Goal: Contribute content: Contribute content

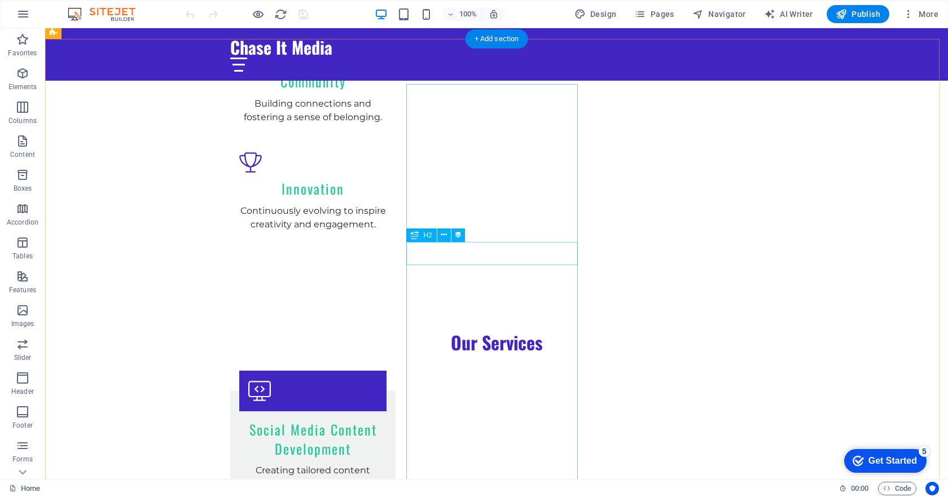
scroll to position [1411, 0]
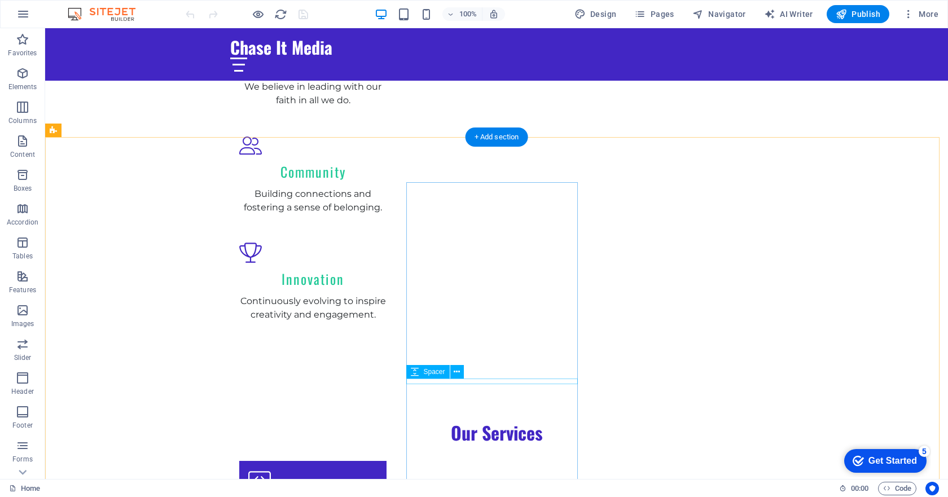
scroll to position [1354, 0]
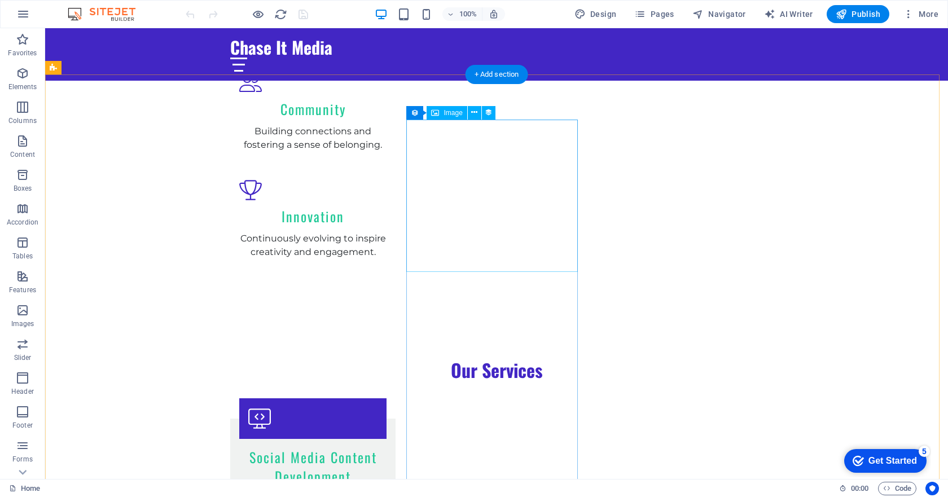
select select "px"
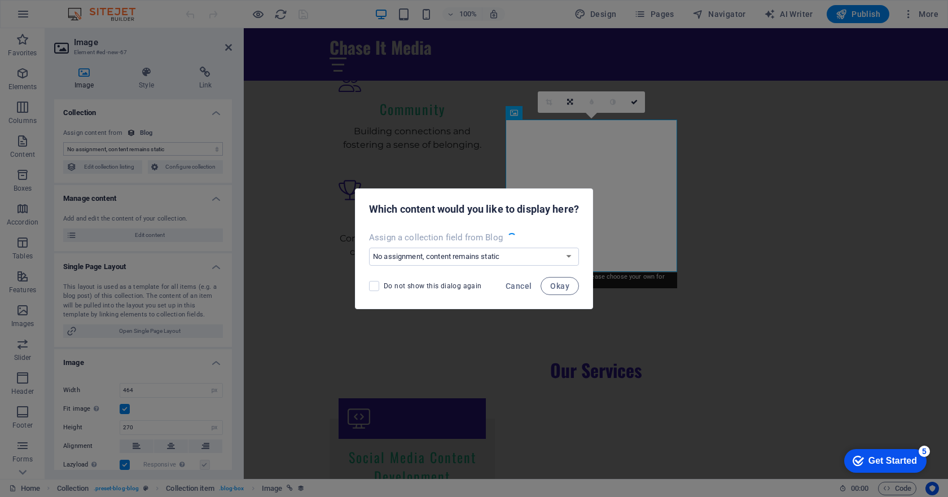
select select "image"
click at [526, 252] on select "No assignment, content remains static Create a new field Created at (Date) Upda…" at bounding box center [474, 257] width 210 height 18
click at [522, 287] on span "Cancel" at bounding box center [519, 286] width 26 height 9
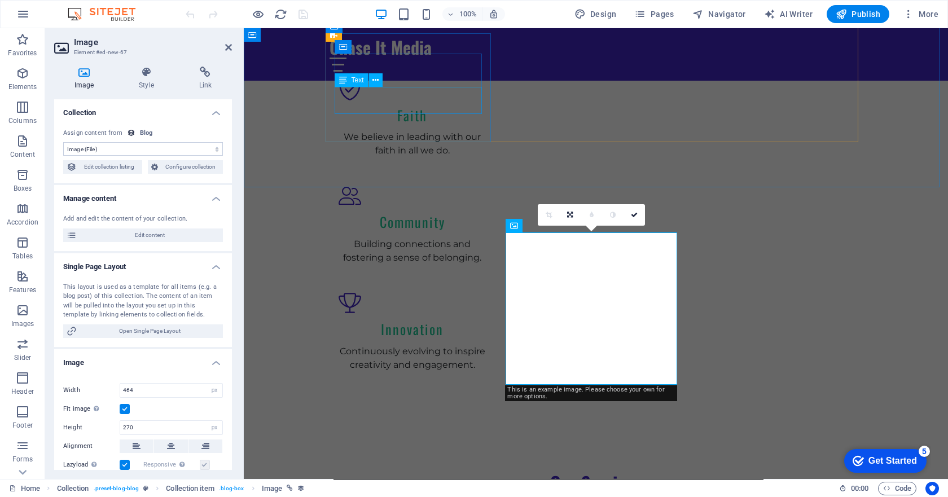
scroll to position [1298, 0]
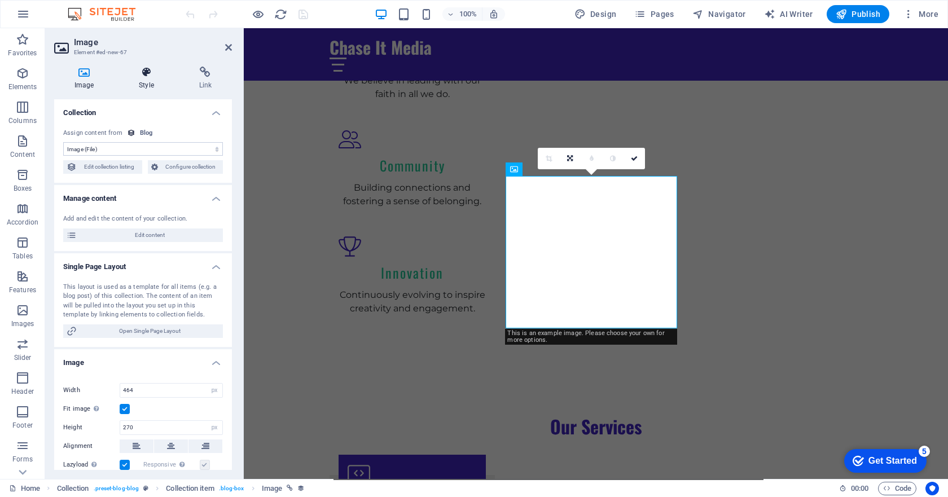
click at [145, 78] on h4 "Style" at bounding box center [149, 79] width 60 height 24
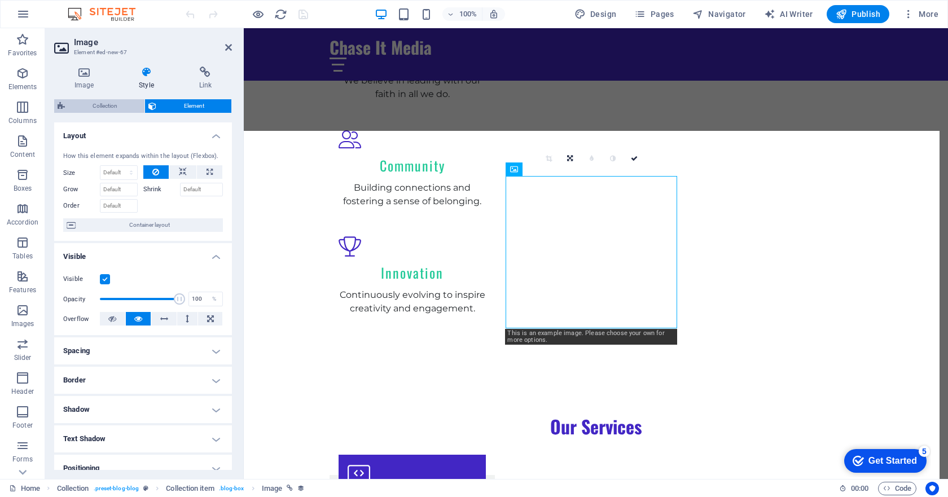
click at [112, 106] on span "Collection" at bounding box center [104, 106] width 73 height 14
select select "rem"
select select "preset-blog-blog"
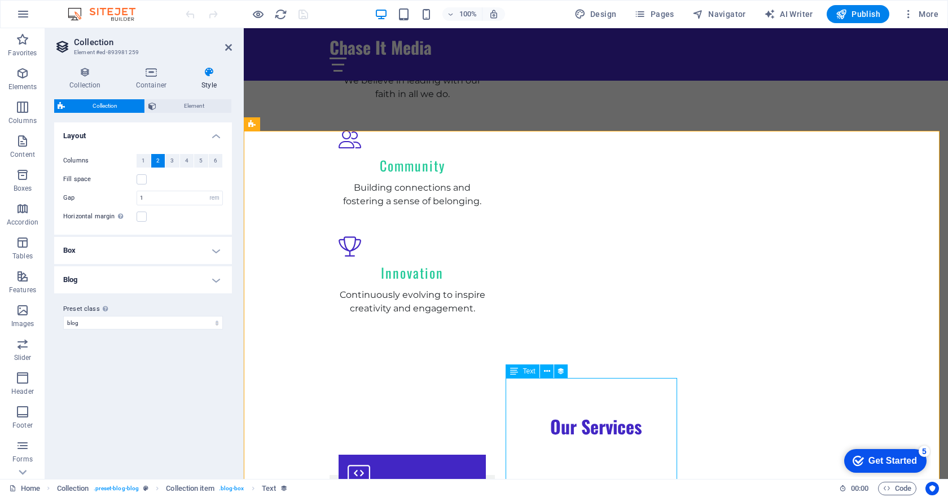
select select "description"
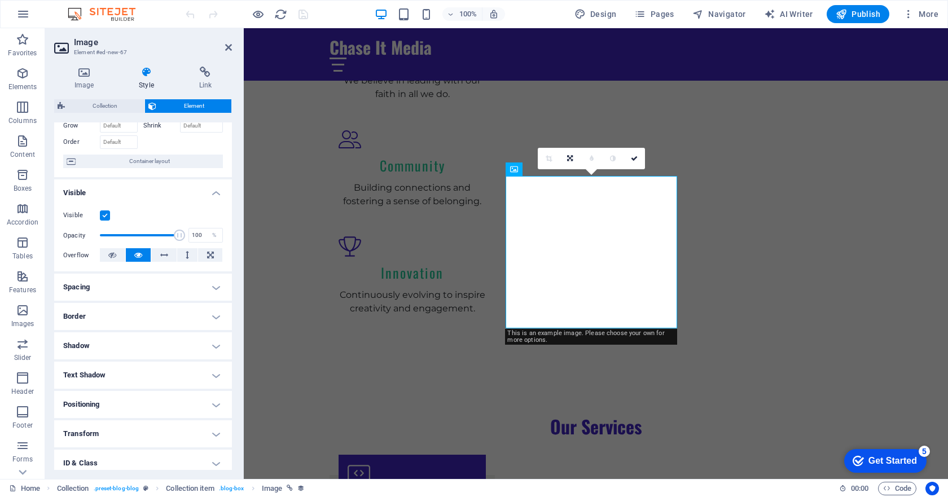
scroll to position [0, 0]
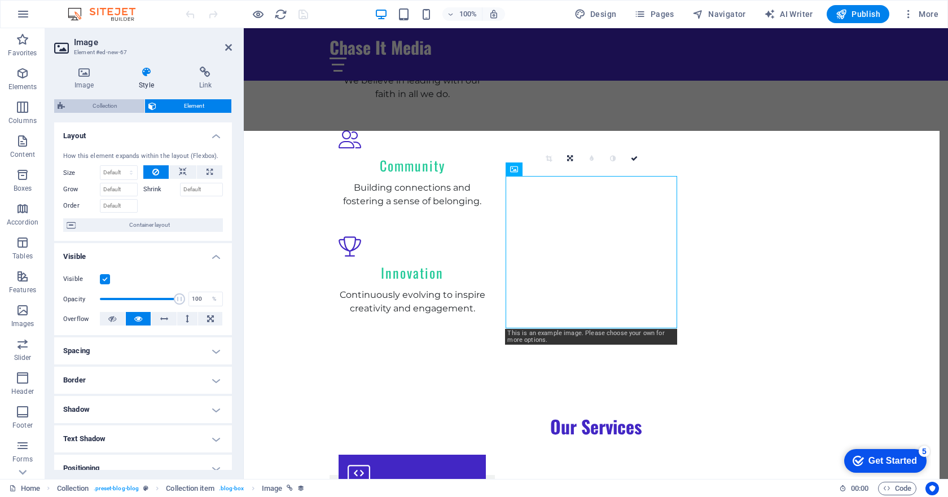
click at [115, 105] on span "Collection" at bounding box center [104, 106] width 73 height 14
select select "columns.publishing_date_DESC"
select select "columns.status"
select select "columns.publishing_date"
select select "past"
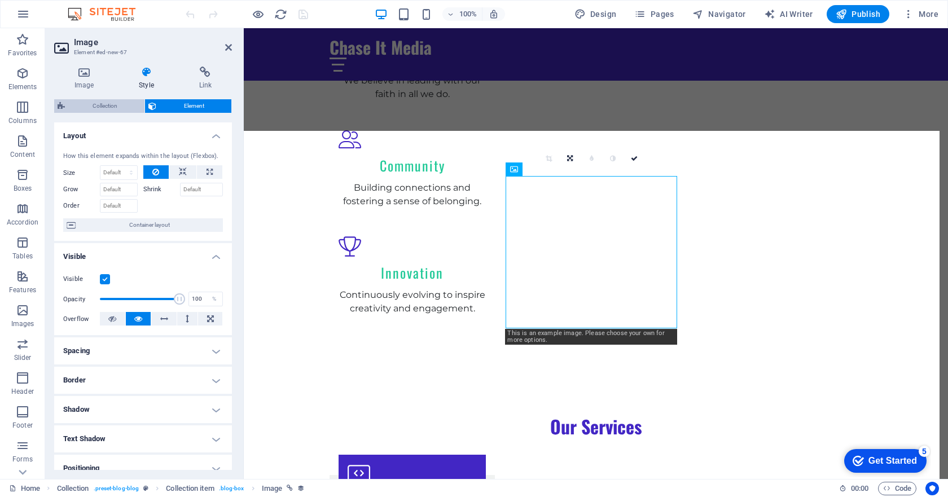
select select "rem"
select select "preset-blog-blog"
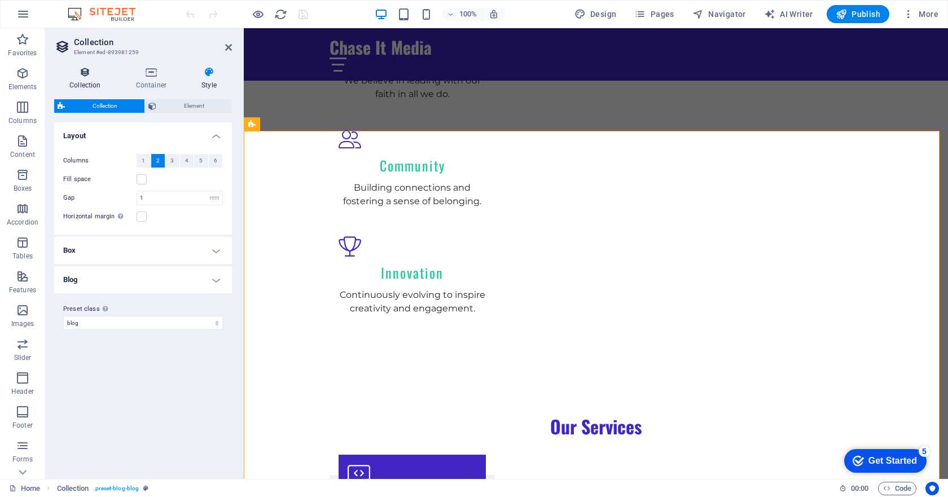
click at [89, 79] on h4 "Collection" at bounding box center [87, 79] width 67 height 24
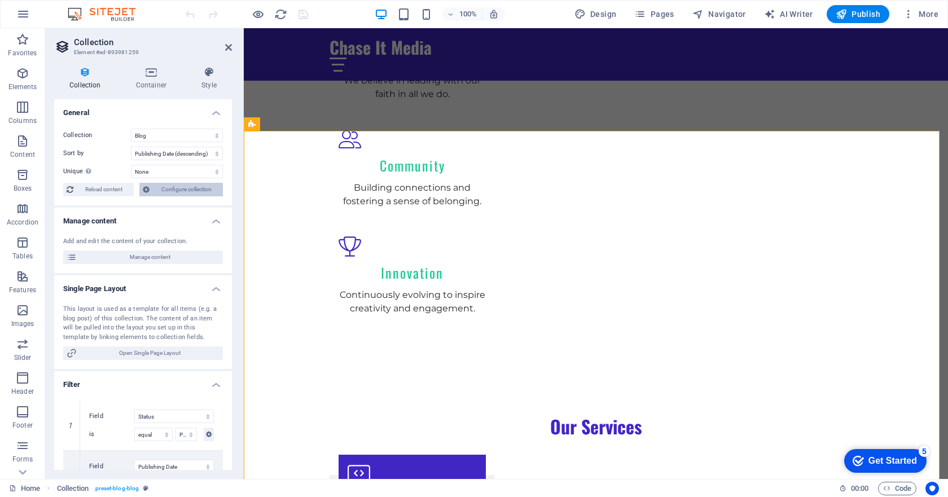
click at [170, 191] on span "Configure collection" at bounding box center [186, 190] width 67 height 14
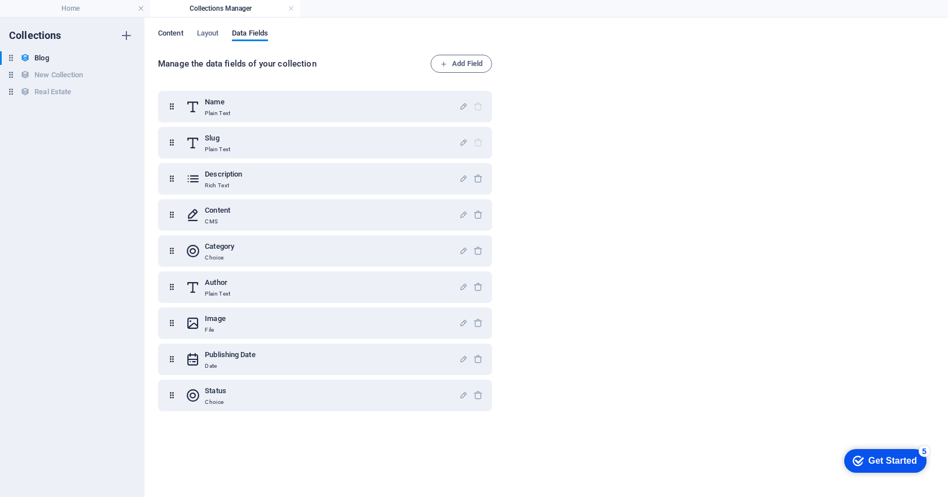
click at [173, 33] on span "Content" at bounding box center [170, 35] width 25 height 16
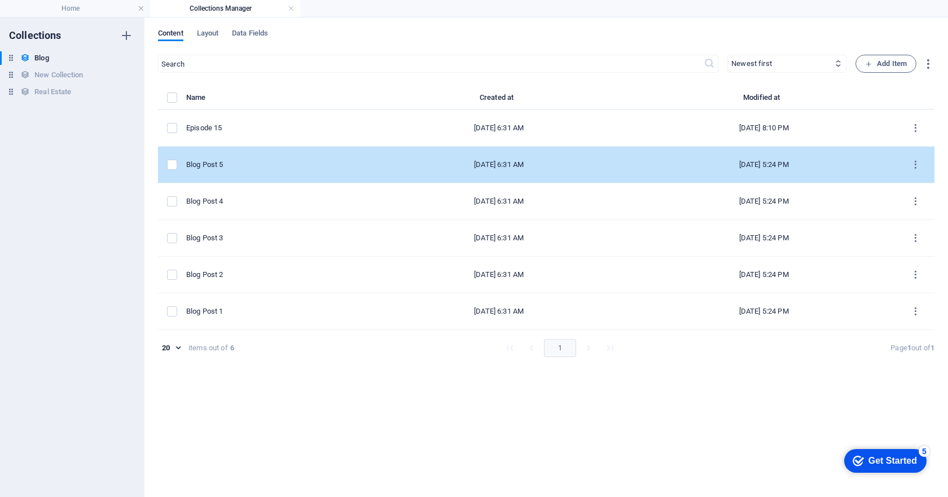
click at [291, 165] on div "Blog Post 5" at bounding box center [271, 165] width 171 height 10
select select "Category 2"
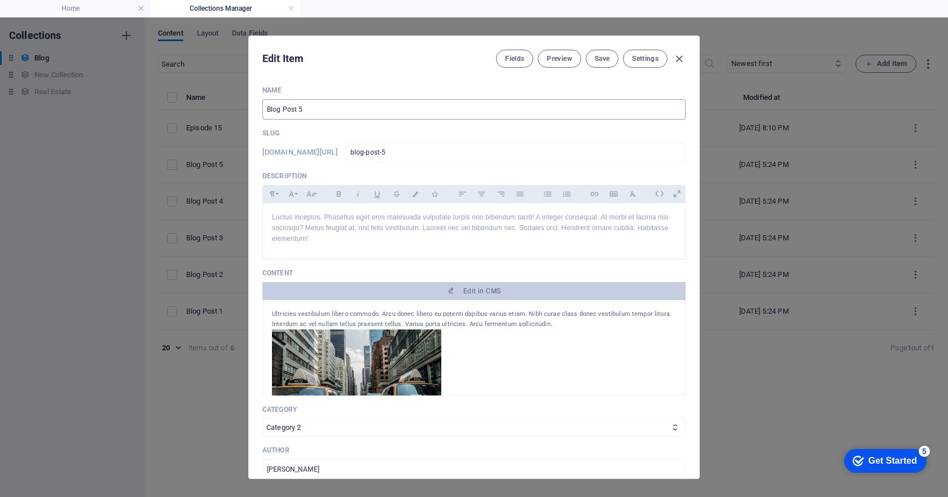
click at [298, 113] on input "Blog Post 5" at bounding box center [473, 109] width 423 height 20
type input "E"
type input "e"
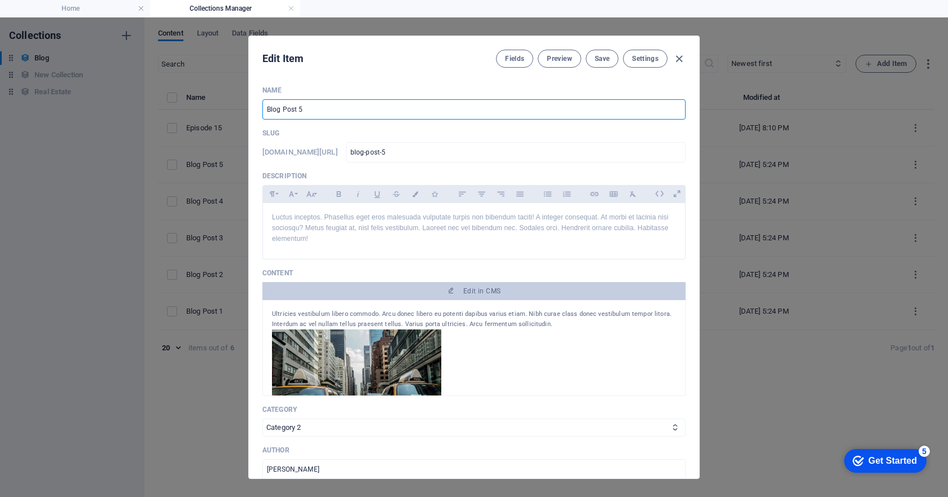
type input "e"
type input "Ep"
type input "ep"
type input "Epo"
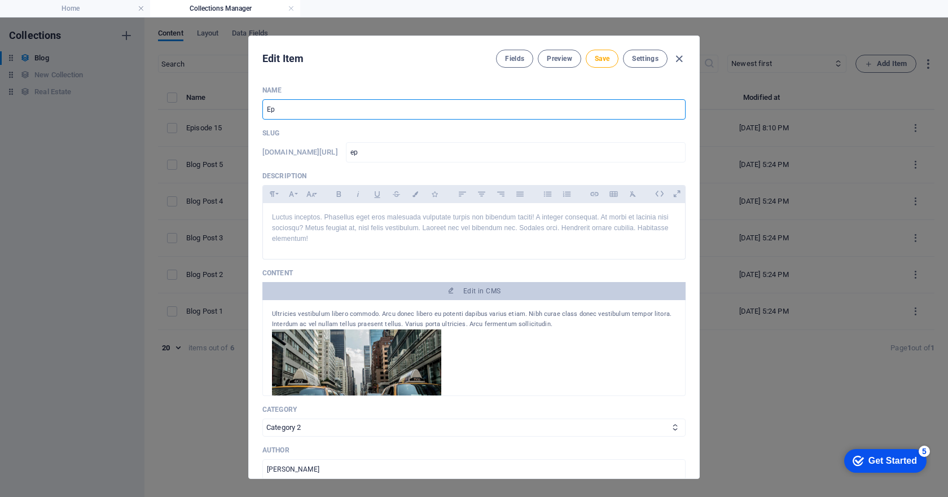
type input "epo"
type input "Ep"
type input "ep"
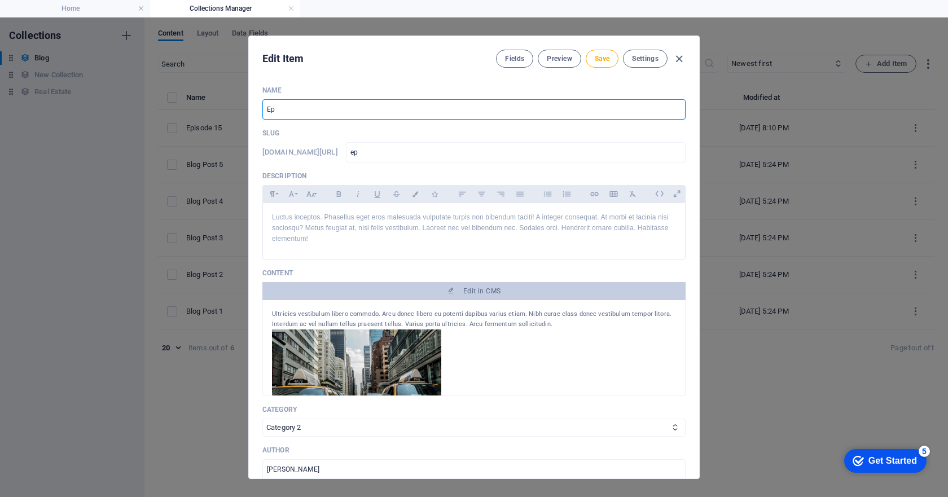
type input "Epi"
type input "epi"
type input "Epis"
type input "epis"
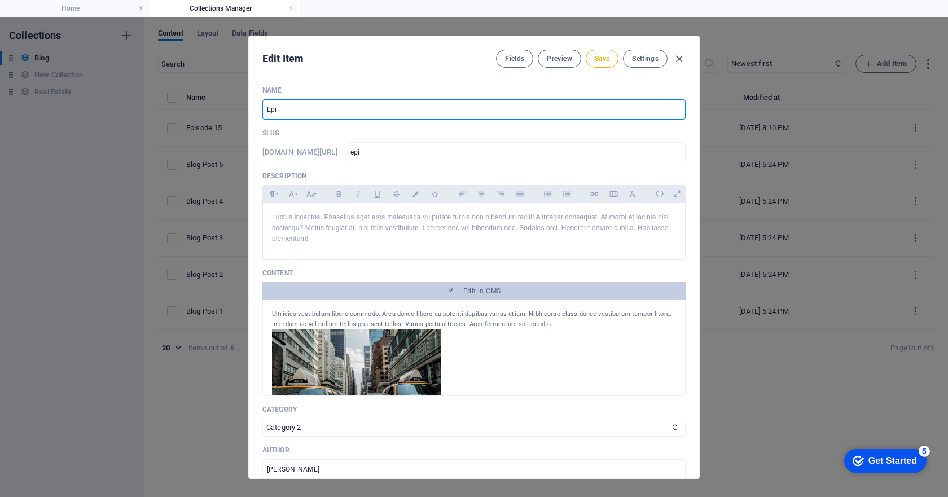
type input "epis"
type input "Episo"
type input "episo"
type input "Episod"
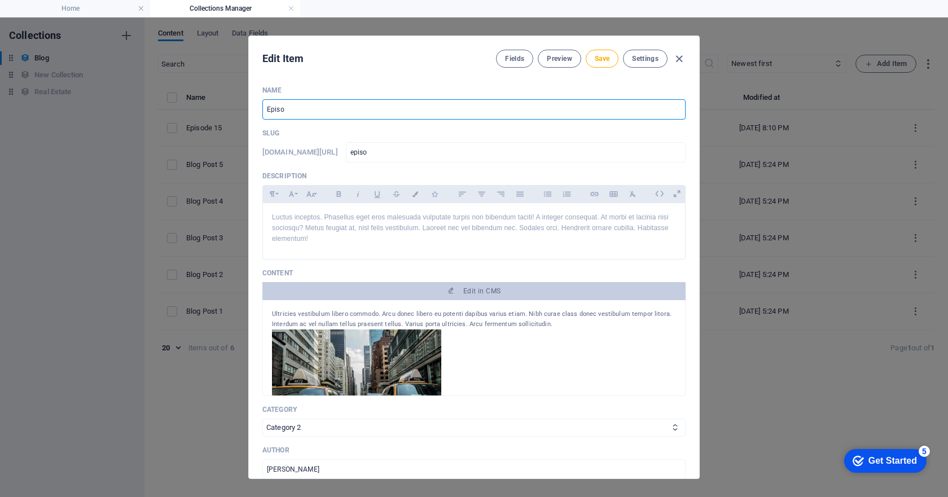
type input "episod"
type input "Episode"
type input "episode"
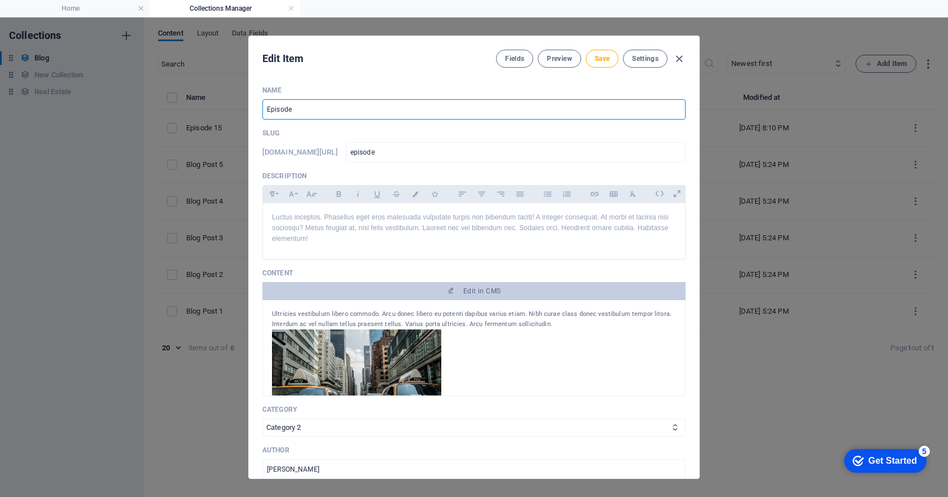
type input "Episode 1"
type input "episode-1"
type input "Episode 14"
type input "episode-14"
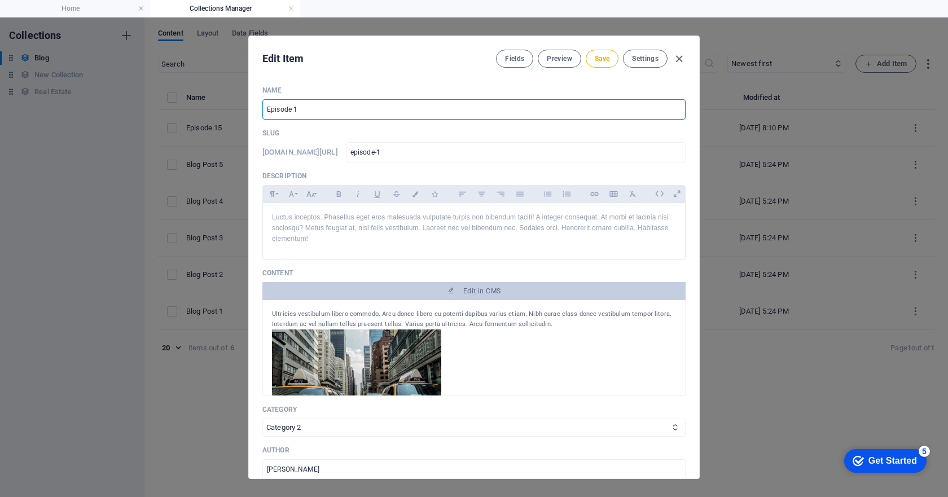
type input "episode-14"
type input "Episode 14 -"
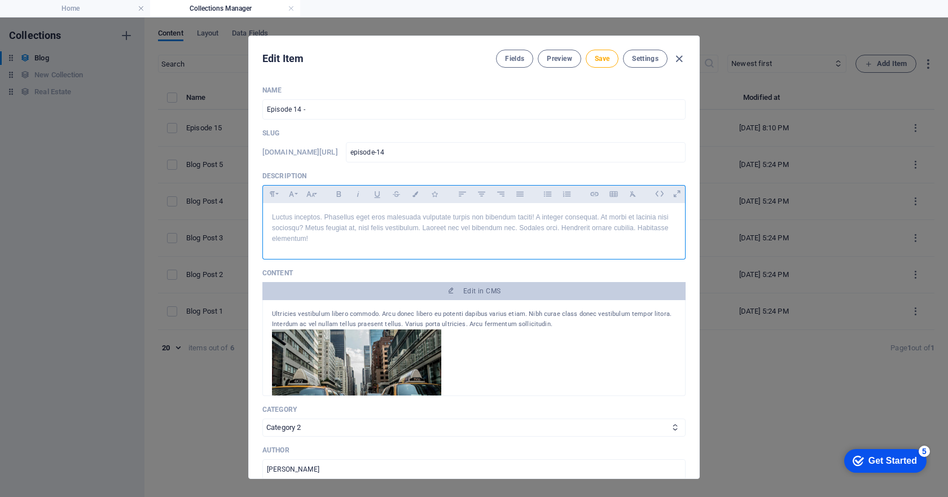
click at [334, 218] on p "Luctus inceptos. Phasellus eget eros malesuada vulputate turpis non bibendum ta…" at bounding box center [474, 228] width 404 height 33
click at [271, 217] on div "Luctus inceptos. Phasellus eget eros malesuada vulputate turpis non bibendum ta…" at bounding box center [474, 228] width 422 height 51
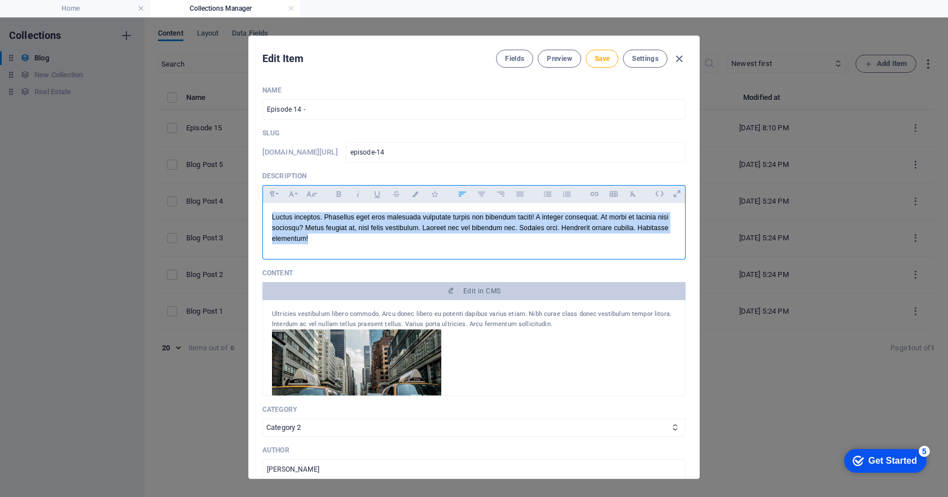
click at [271, 217] on div "Luctus inceptos. Phasellus eget eros malesuada vulputate turpis non bibendum ta…" at bounding box center [474, 228] width 422 height 51
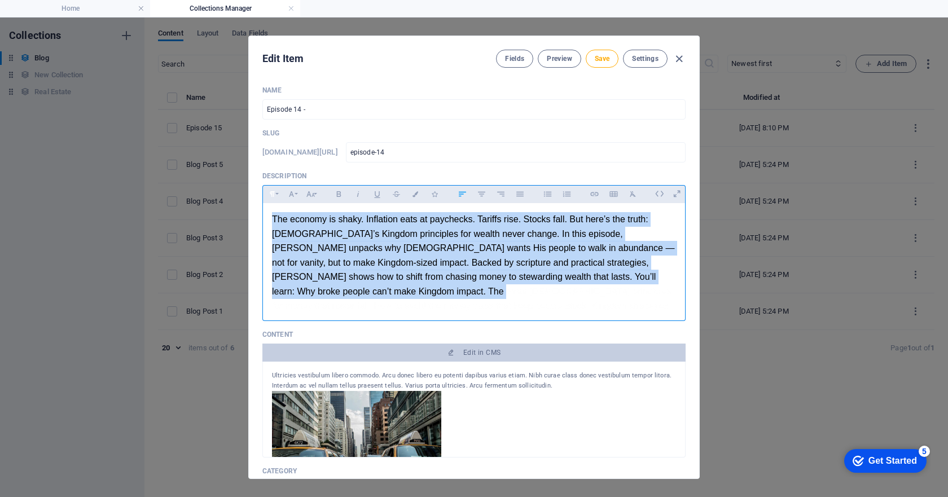
drag, startPoint x: 388, startPoint y: 284, endPoint x: 265, endPoint y: 198, distance: 150.8
click at [265, 198] on div "Paragraph Format Normal Heading 1 Heading 2 Heading 3 Heading 4 Heading 5 Headi…" at bounding box center [473, 253] width 423 height 136
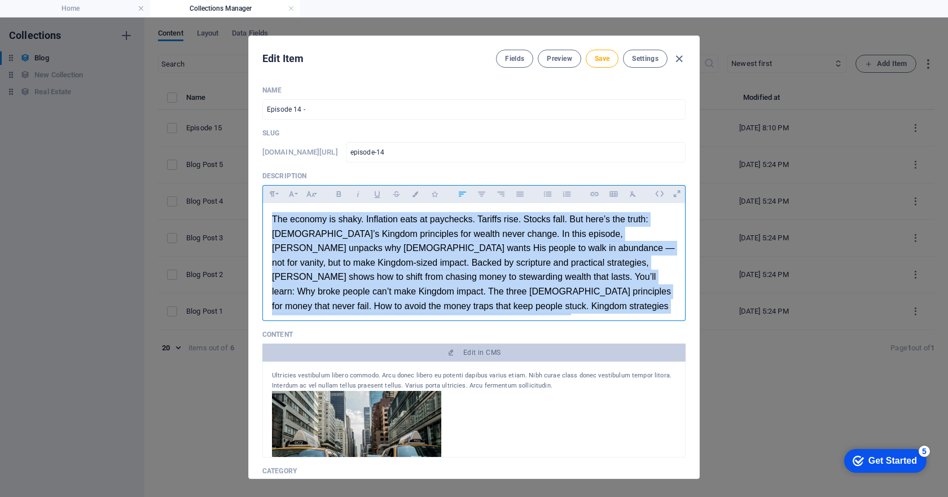
drag, startPoint x: 427, startPoint y: 314, endPoint x: 258, endPoint y: 205, distance: 200.8
click at [258, 205] on div "Name Episode 14 - ​ Slug [DOMAIN_NAME][URL] episode-14 ​ Description Paragraph …" at bounding box center [474, 278] width 450 height 402
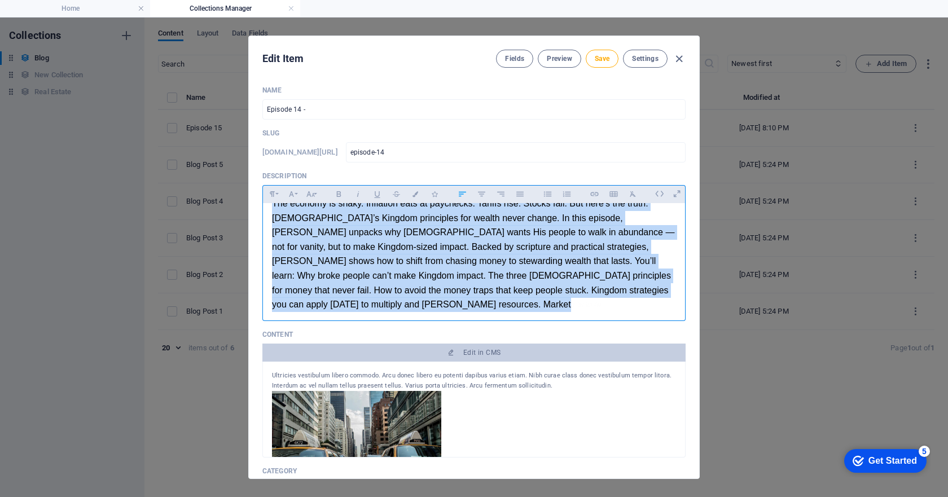
scroll to position [21, 0]
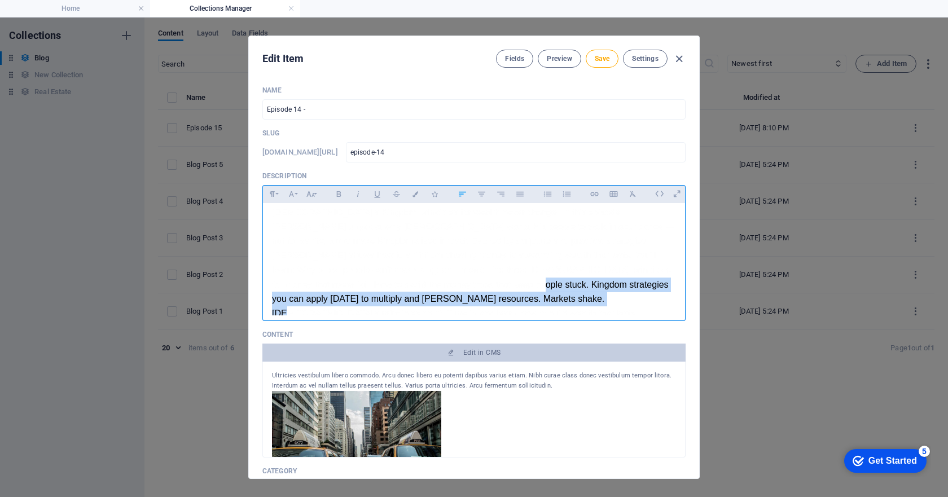
drag, startPoint x: 474, startPoint y: 313, endPoint x: 419, endPoint y: 291, distance: 59.0
click at [419, 291] on div "​ The economy is shaky. Inflation eats at paychecks. Tariffs rise. Stocks fall.…" at bounding box center [474, 256] width 422 height 148
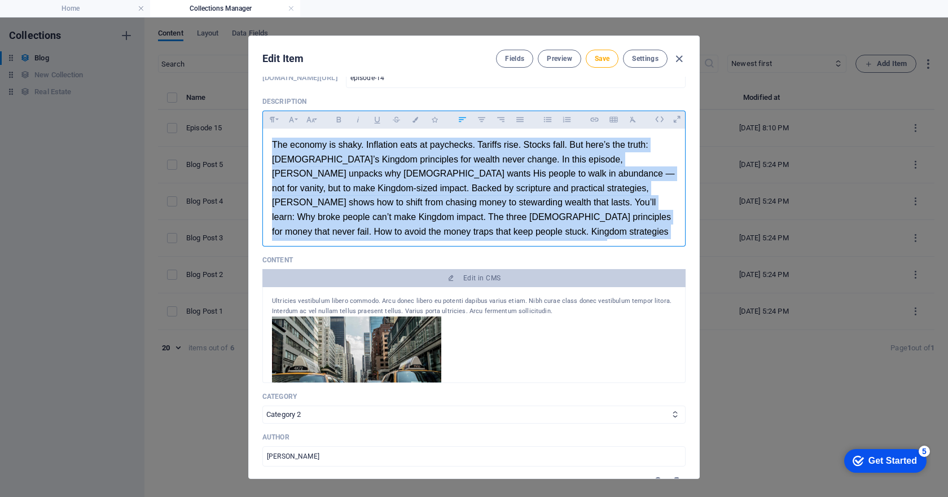
scroll to position [0, 0]
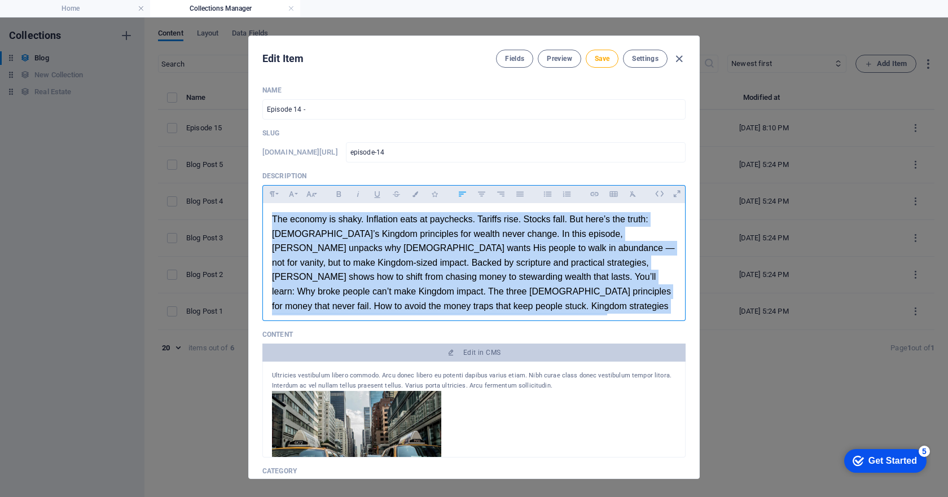
drag, startPoint x: 647, startPoint y: 197, endPoint x: 266, endPoint y: 205, distance: 381.0
click at [266, 205] on div "​ The economy is shaky. Inflation eats at paychecks. Tariffs rise. Stocks fall.…" at bounding box center [474, 277] width 422 height 148
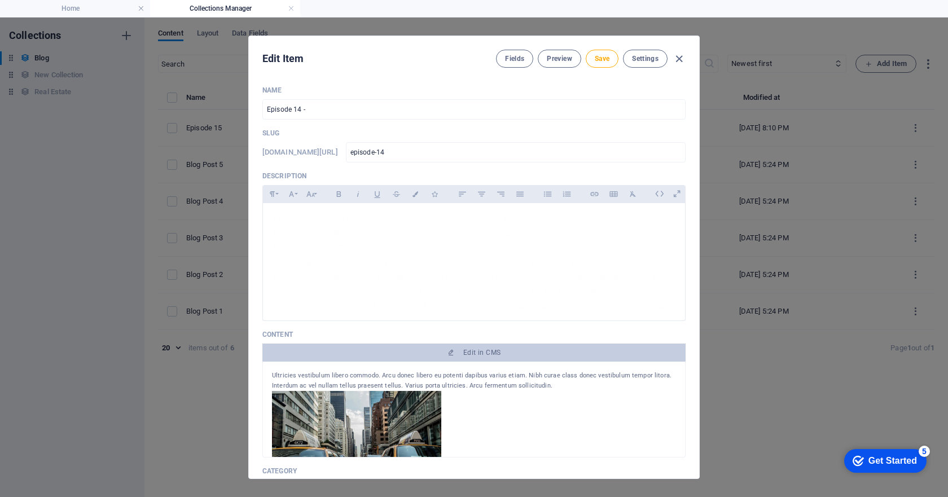
drag, startPoint x: 401, startPoint y: 272, endPoint x: 332, endPoint y: 168, distance: 125.1
click at [332, 168] on div "Name Episode 14 - ​ Slug [DOMAIN_NAME][URL] episode-14 ​ Description Paragraph …" at bounding box center [473, 468] width 423 height 764
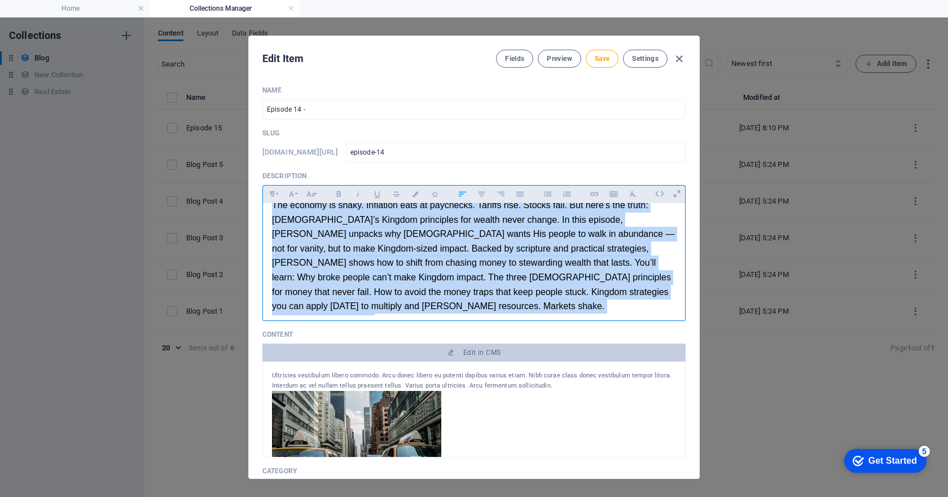
scroll to position [21, 0]
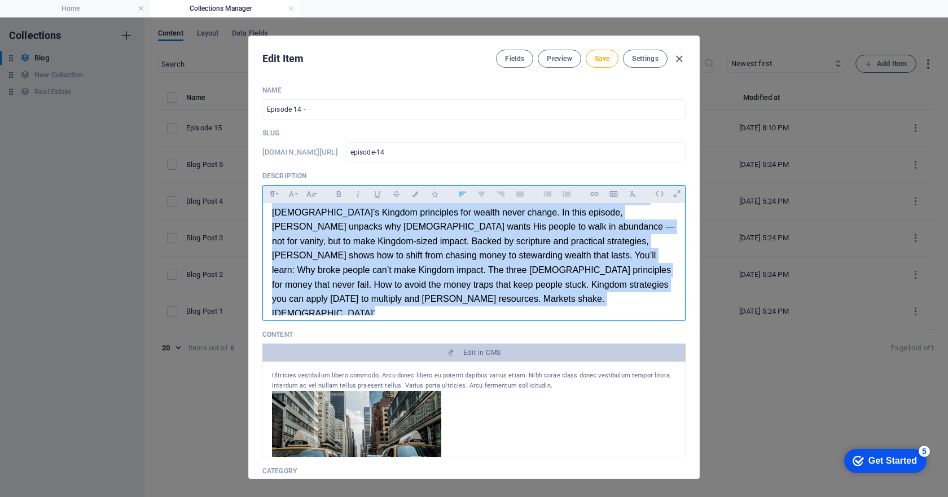
drag, startPoint x: 268, startPoint y: 214, endPoint x: 608, endPoint y: 297, distance: 349.7
click at [608, 297] on div "​ The economy is shaky. Inflation eats at paychecks. Tariffs rise. Stocks fall.…" at bounding box center [474, 256] width 422 height 148
drag, startPoint x: 478, startPoint y: 265, endPoint x: 364, endPoint y: 192, distance: 135.3
click at [364, 192] on button "Italic" at bounding box center [358, 194] width 18 height 15
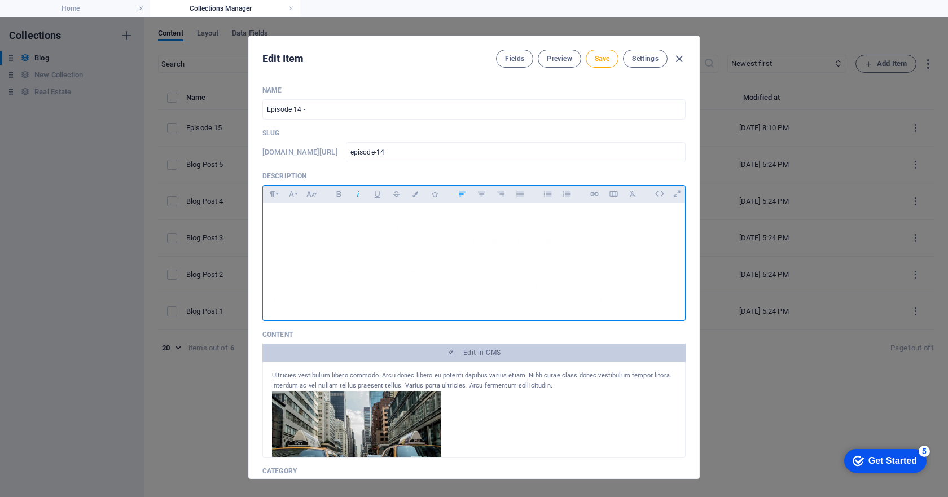
click at [359, 194] on icon "button" at bounding box center [358, 194] width 10 height 14
click at [358, 195] on icon "button" at bounding box center [358, 194] width 10 height 14
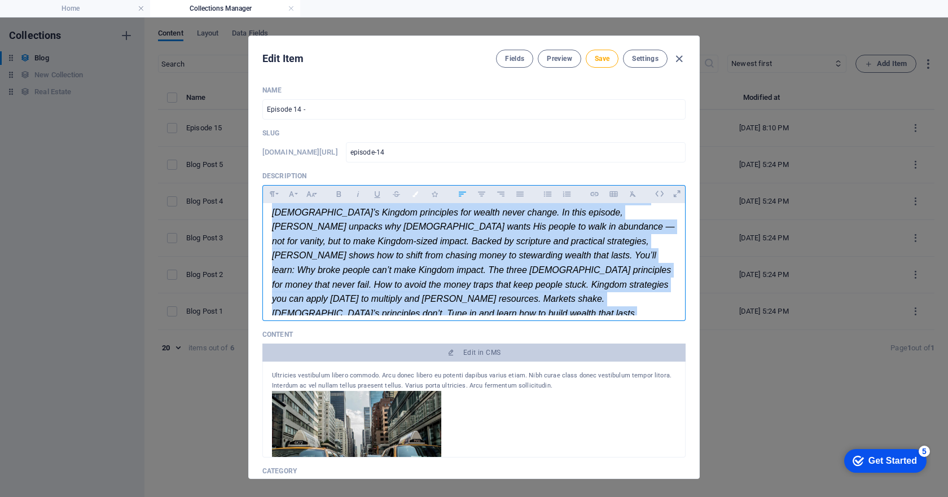
click at [417, 195] on icon "button" at bounding box center [416, 194] width 10 height 6
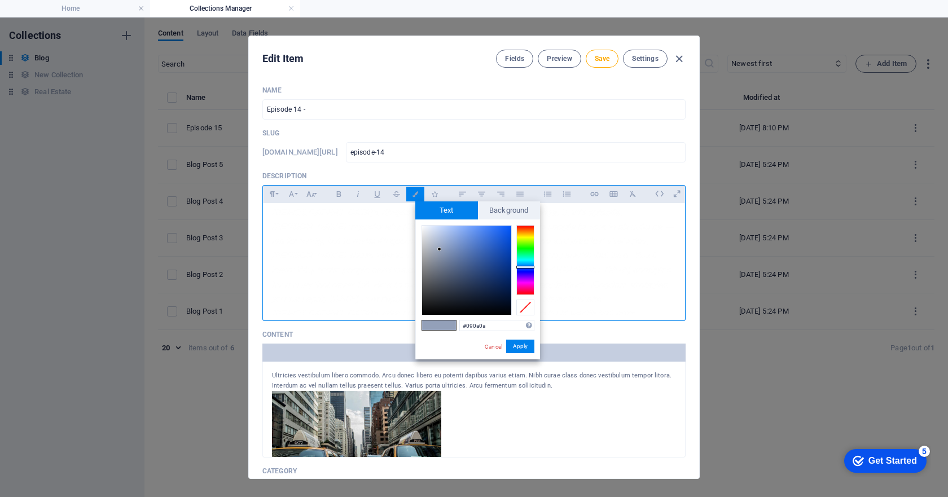
click at [423, 311] on div at bounding box center [466, 270] width 89 height 89
type input "#000000"
drag, startPoint x: 423, startPoint y: 311, endPoint x: 424, endPoint y: 317, distance: 5.8
click at [424, 317] on div "#000000 Supported formats #0852ed rgb(8, 82, 237) rgba(8, 82, 237, 90%) hsv(221…" at bounding box center [477, 372] width 125 height 304
click at [528, 348] on button "Apply" at bounding box center [520, 347] width 28 height 14
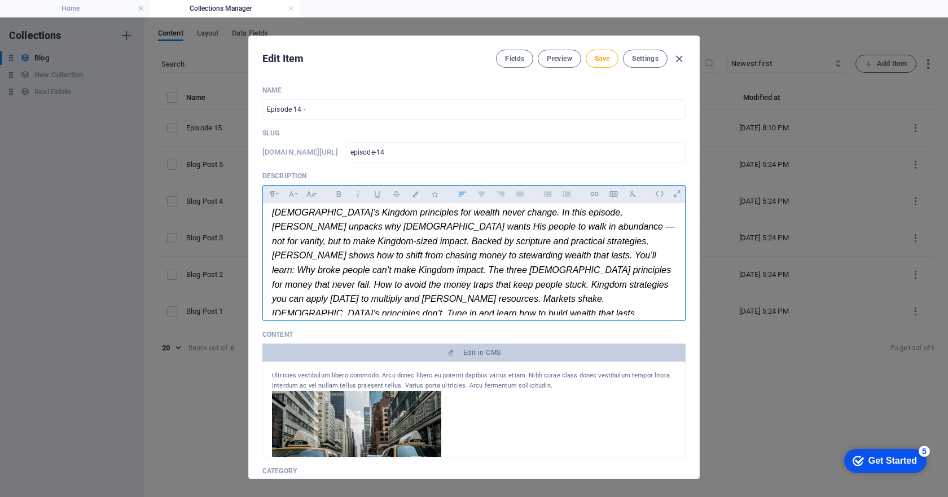
click at [568, 302] on p "​ The economy is shaky. Inflation eats at paychecks. Tariffs rise. Stocks fall.…" at bounding box center [474, 256] width 404 height 130
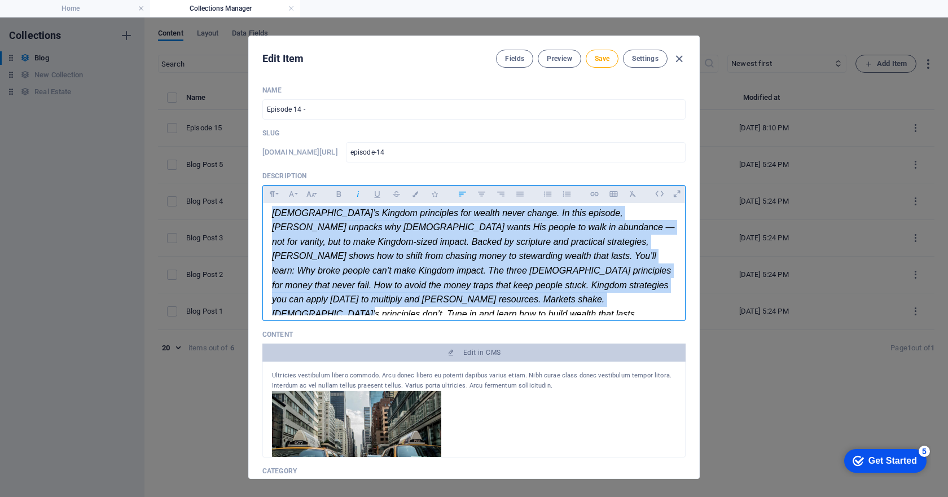
drag, startPoint x: 272, startPoint y: 214, endPoint x: 587, endPoint y: 300, distance: 327.1
click at [587, 300] on p "​ The economy is shaky. Inflation eats at paychecks. Tariffs rise. Stocks fall.…" at bounding box center [474, 256] width 404 height 130
click at [355, 194] on icon "button" at bounding box center [358, 194] width 10 height 14
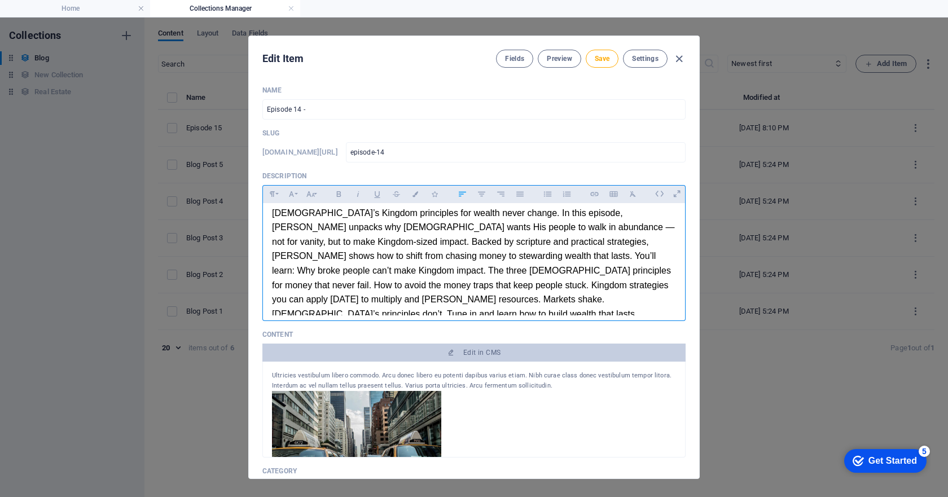
click at [540, 305] on p "​ The economy is shaky. Inflation eats at paychecks. Tariffs rise. Stocks fall.…" at bounding box center [474, 256] width 404 height 130
click at [325, 106] on input "Episode 14 -" at bounding box center [473, 109] width 423 height 20
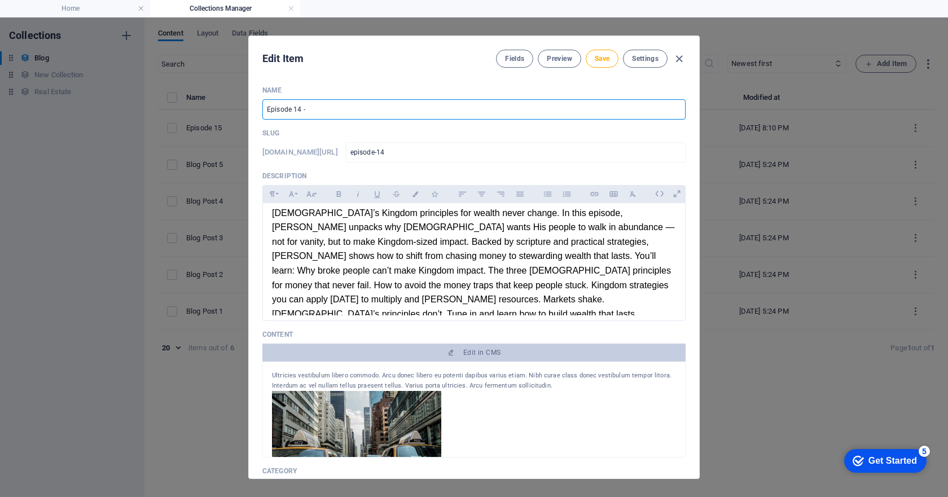
paste input "Money, Markets, and Kingdom Stewardship - Building Wealth That Lasts"
type input "Episode 14 - Money, Markets, and Kingdom Stewardship - Building Wealth That Las…"
type input "episode-14-money-markets-and-kingdom-stewardship-building-wealth-that-lasts"
drag, startPoint x: 534, startPoint y: 107, endPoint x: 306, endPoint y: 106, distance: 228.0
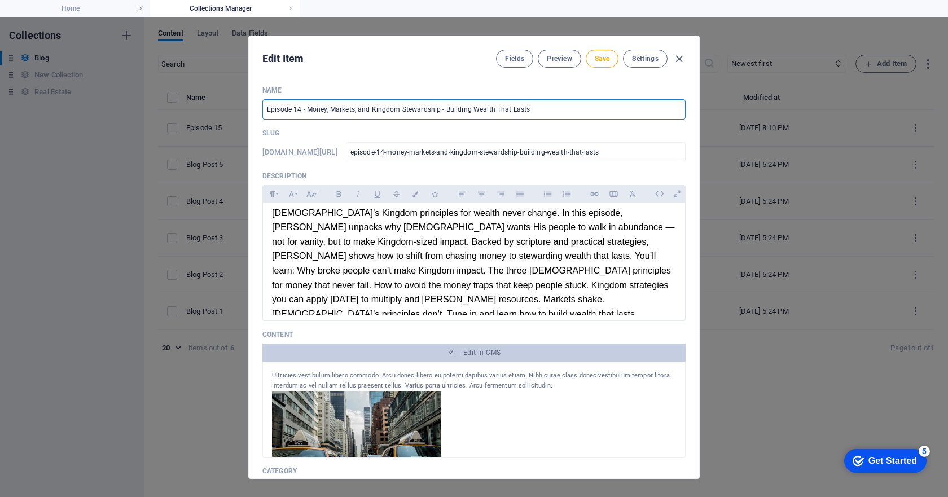
click at [306, 106] on input "Episode 14 - Money, Markets, and Kingdom Stewardship - Building Wealth That Las…" at bounding box center [473, 109] width 423 height 20
type input "Episode 14 -"
type input "episode-14"
click at [271, 214] on div "​ The economy is shaky. Inflation eats at paychecks. Tariffs rise. Stocks fall.…" at bounding box center [474, 256] width 422 height 148
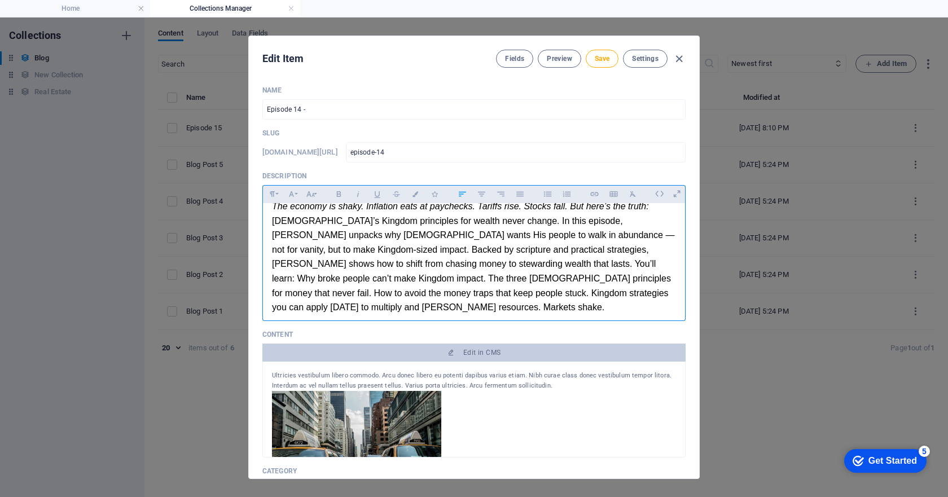
scroll to position [0, 0]
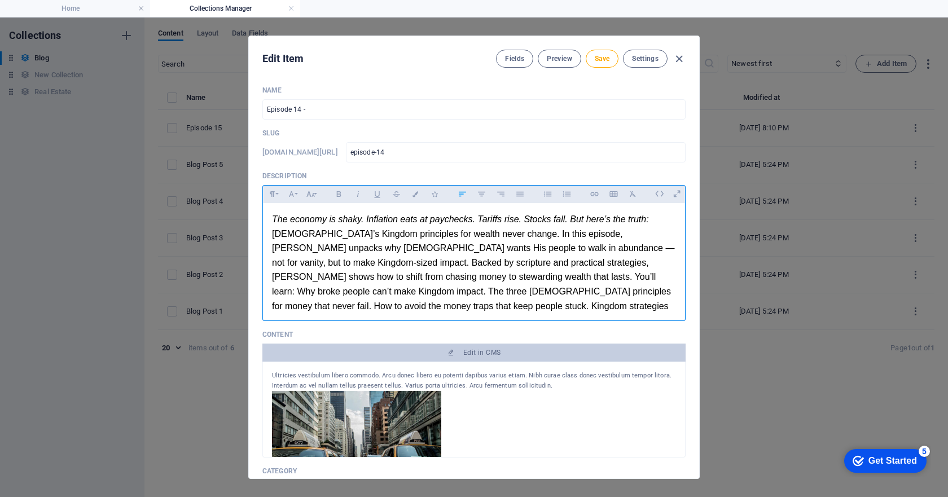
drag, startPoint x: 273, startPoint y: 217, endPoint x: 651, endPoint y: 224, distance: 378.7
click at [651, 224] on p "​ The economy is shaky. Inflation eats at paychecks. Tariffs rise. Stocks fall.…" at bounding box center [474, 219] width 404 height 15
click at [359, 196] on icon "button" at bounding box center [358, 194] width 10 height 14
click at [282, 207] on div "​ The economy is shaky. Inflation eats at paychecks. Tariffs rise. Stocks fall.…" at bounding box center [474, 277] width 422 height 148
click at [274, 214] on span "The economy is shaky. Inflation eats at paychecks. Tariffs rise. Stocks fall. B…" at bounding box center [460, 219] width 376 height 10
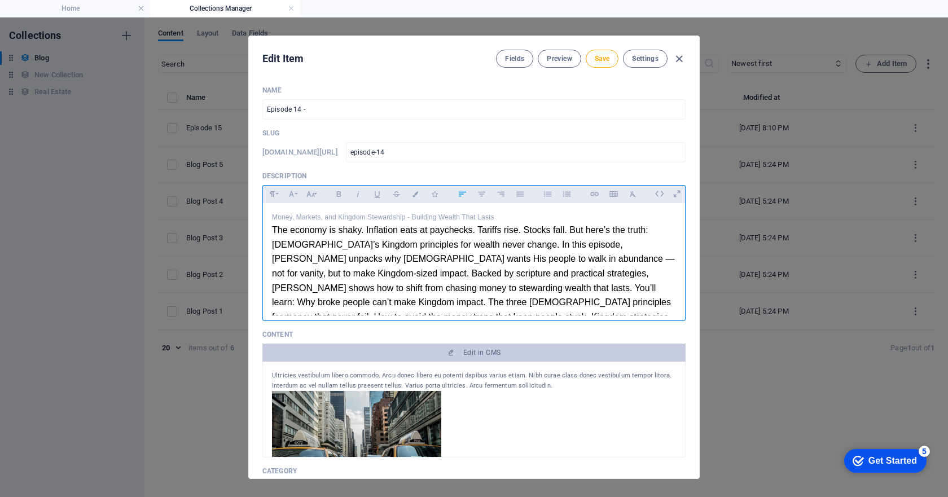
scroll to position [108, 3]
click at [295, 221] on p "Money, Markets, and Kingdom Stewardship - Building Wealth That Lasts" at bounding box center [474, 217] width 404 height 11
click at [292, 194] on icon "button" at bounding box center [292, 194] width 10 height 14
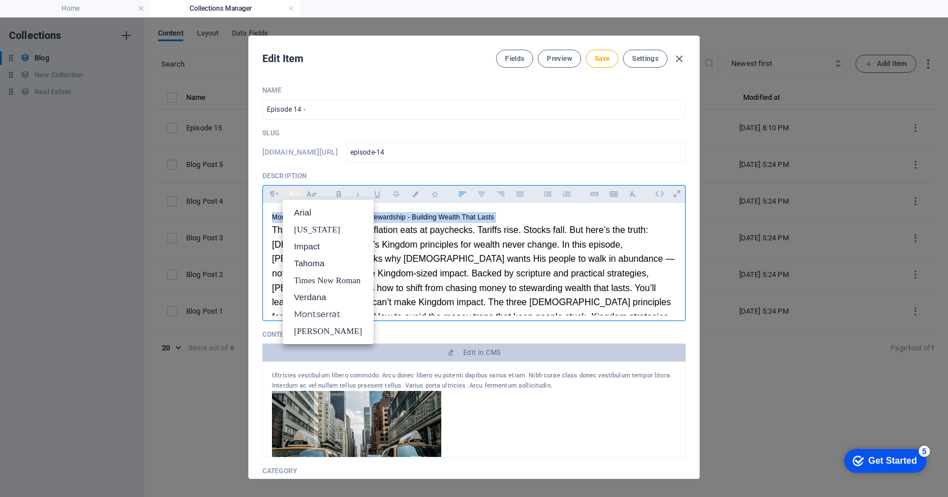
click at [292, 194] on icon "button" at bounding box center [291, 194] width 5 height 6
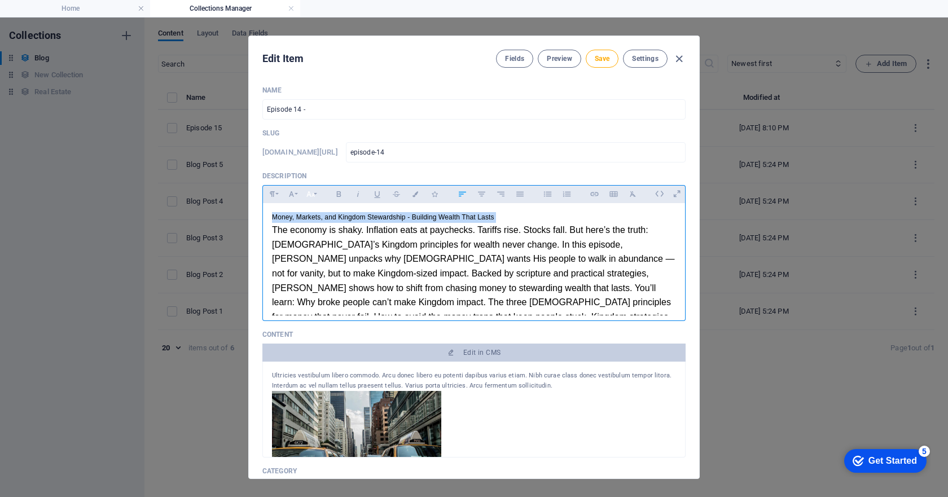
click at [312, 195] on icon "button" at bounding box center [311, 194] width 10 height 14
click at [327, 236] on link "18" at bounding box center [322, 233] width 41 height 17
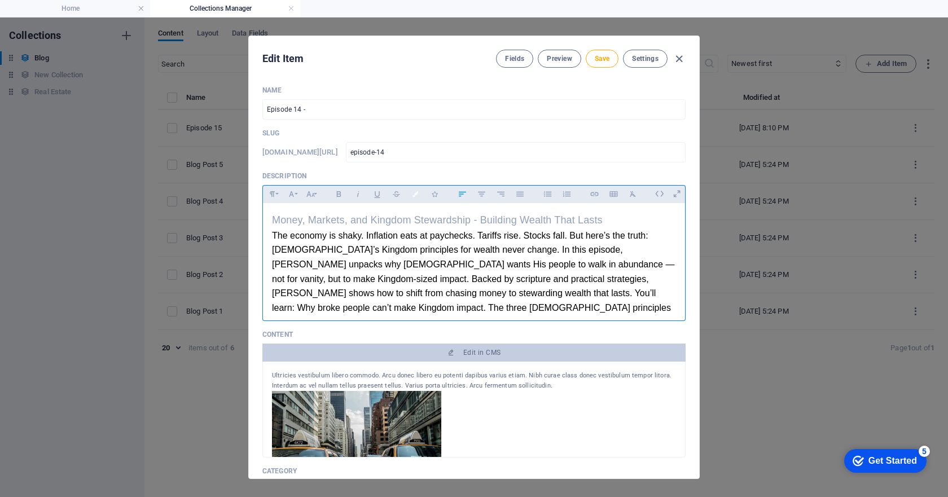
click at [415, 193] on icon "button" at bounding box center [416, 194] width 10 height 6
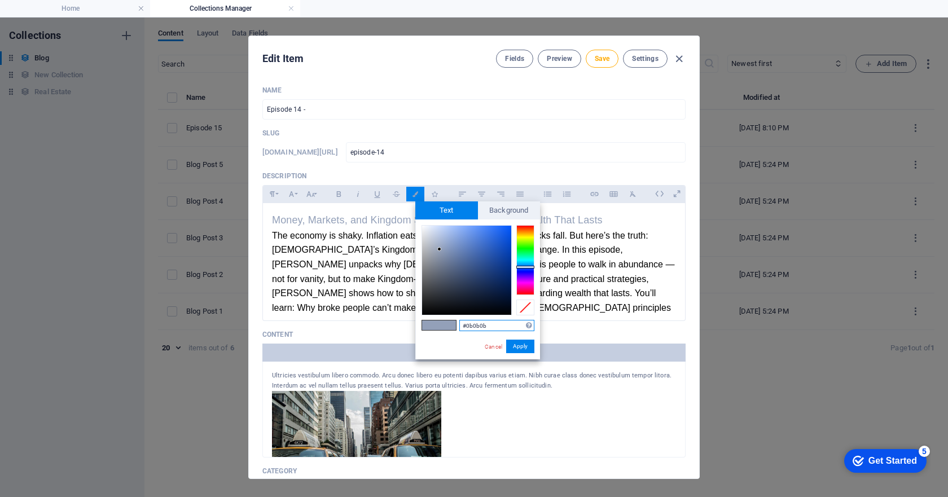
click at [423, 310] on div at bounding box center [466, 270] width 89 height 89
type input "#000000"
drag, startPoint x: 423, startPoint y: 310, endPoint x: 423, endPoint y: 318, distance: 7.3
click at [423, 318] on div "#000000 Supported formats #0852ed rgb(8, 82, 237) rgba(8, 82, 237, 90%) hsv(221…" at bounding box center [477, 372] width 125 height 304
drag, startPoint x: 524, startPoint y: 348, endPoint x: 524, endPoint y: 309, distance: 38.9
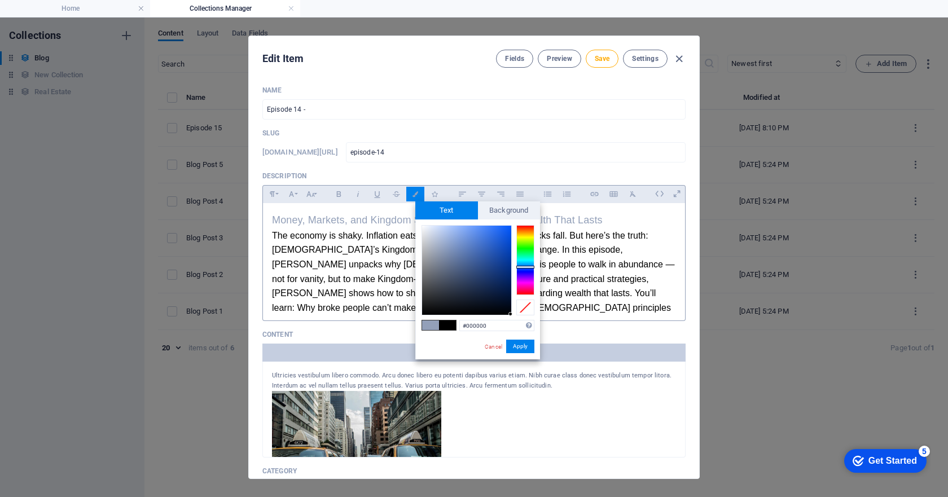
click at [524, 348] on button "Apply" at bounding box center [520, 347] width 28 height 14
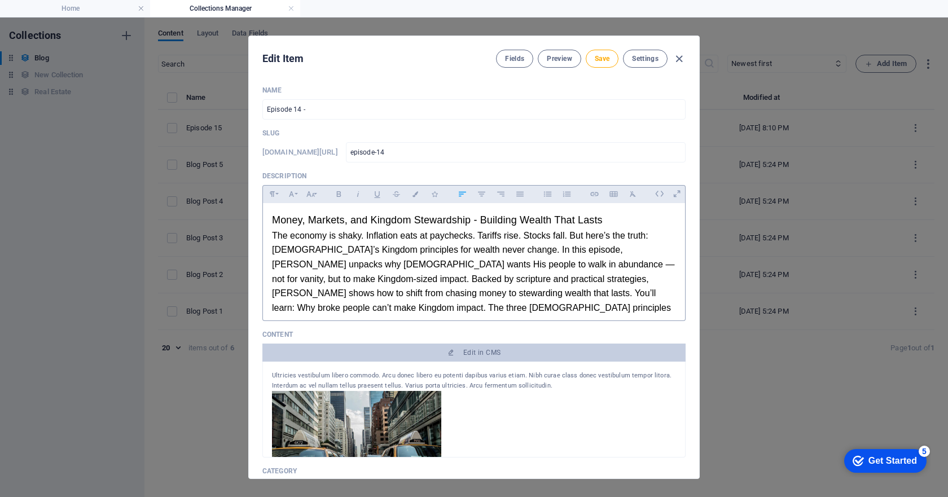
click at [632, 213] on p "Money, Markets, and Kingdom Stewardship - Building Wealth That Lasts" at bounding box center [474, 220] width 404 height 16
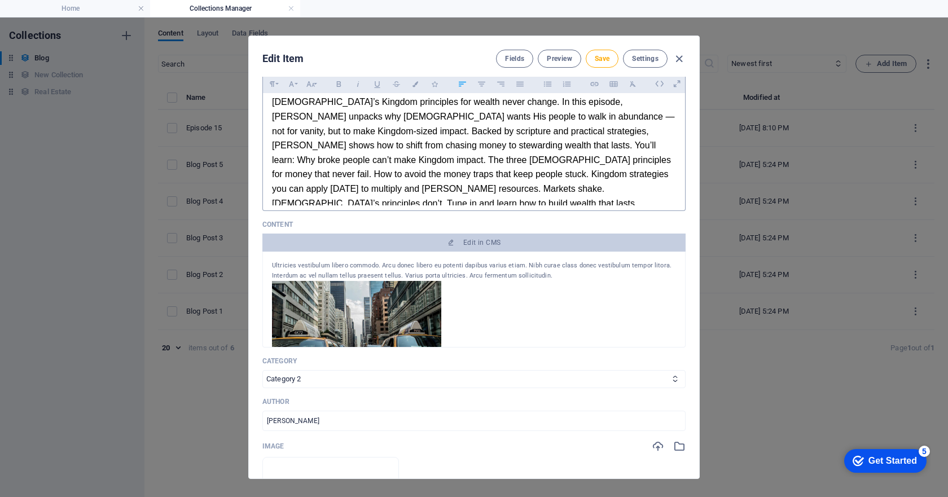
scroll to position [113, 0]
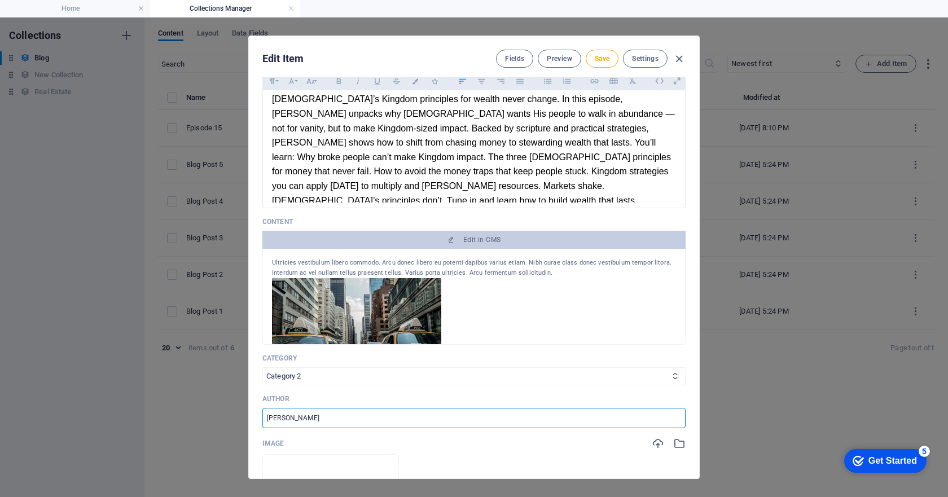
click at [287, 419] on input "[PERSON_NAME]" at bounding box center [473, 418] width 423 height 20
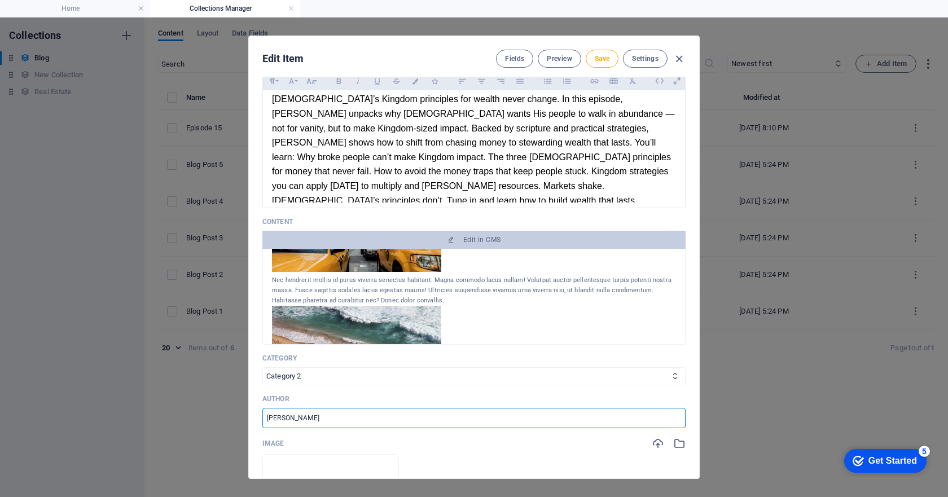
scroll to position [137, 0]
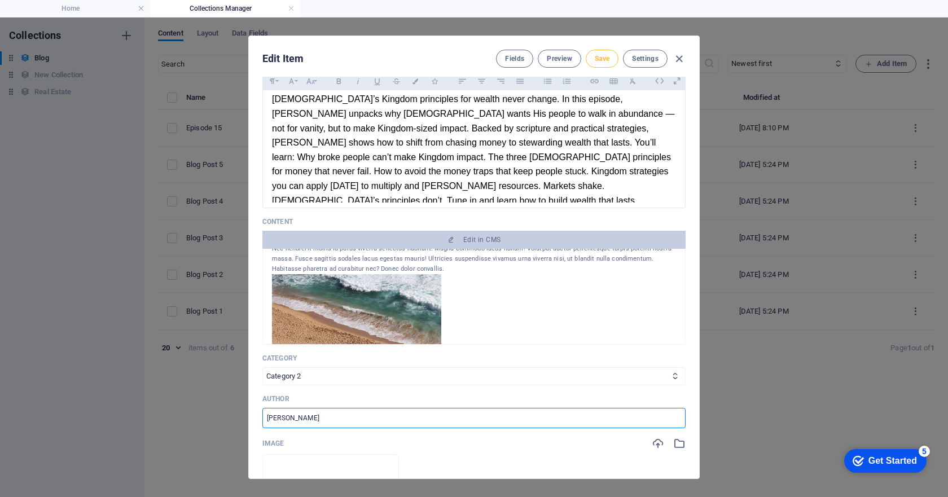
type input "[PERSON_NAME]"
click at [600, 55] on span "Save" at bounding box center [602, 58] width 15 height 9
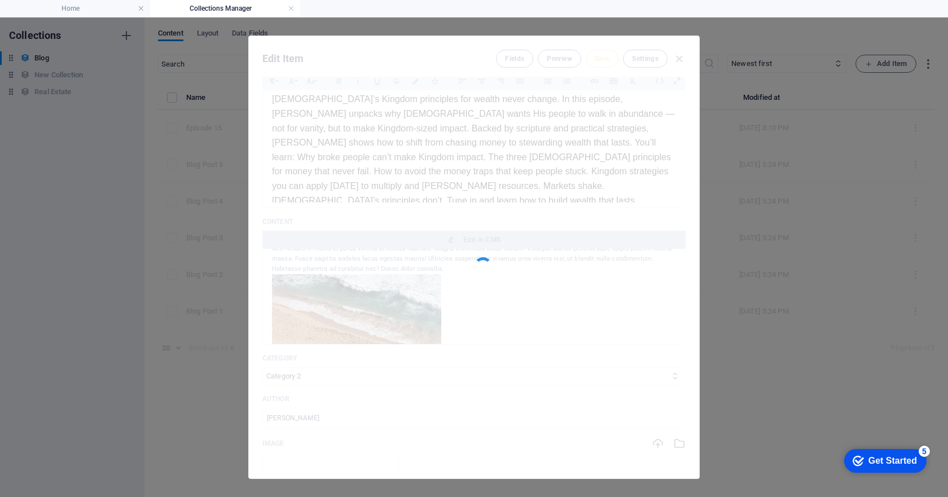
type input "episode-14"
type input "Episode 14 -"
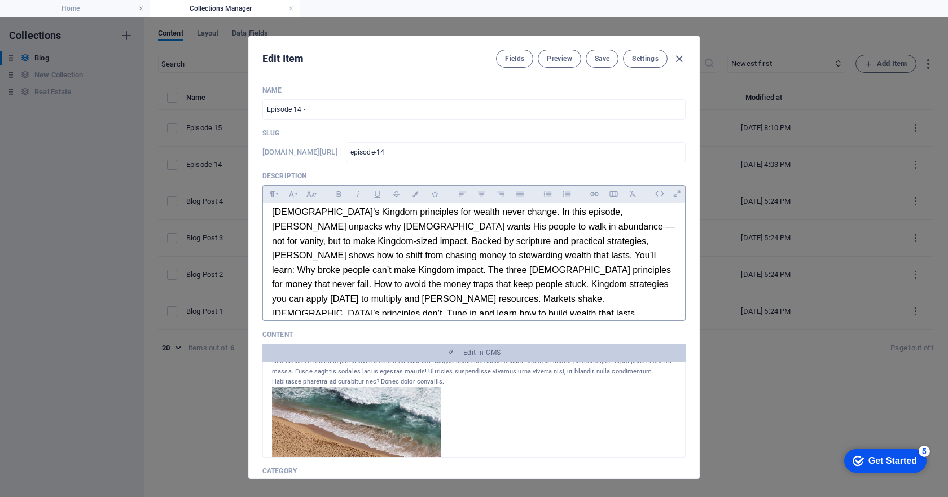
scroll to position [0, 0]
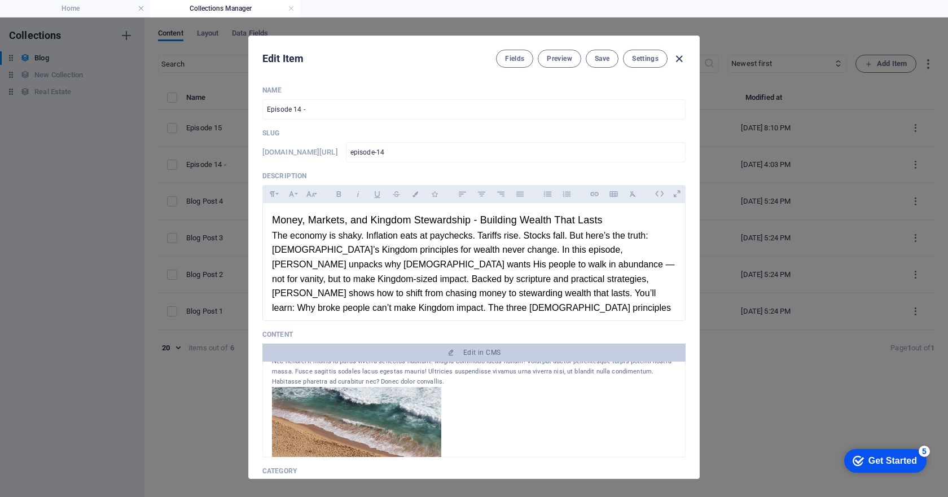
click at [680, 58] on icon "button" at bounding box center [679, 58] width 13 height 13
type input "[DATE]"
type input "episode-14"
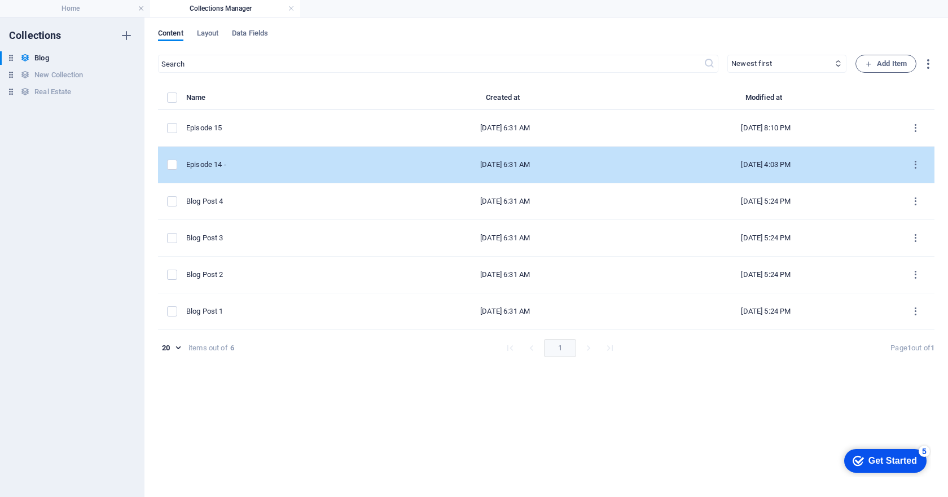
click at [244, 163] on div "Episode 14 -" at bounding box center [275, 165] width 179 height 10
select select "Category 2"
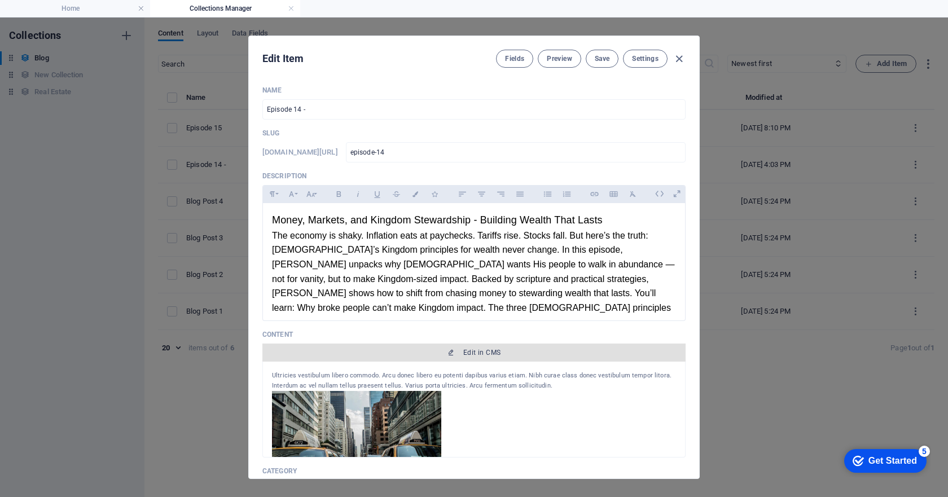
click at [492, 352] on span "Edit in CMS" at bounding box center [481, 352] width 37 height 9
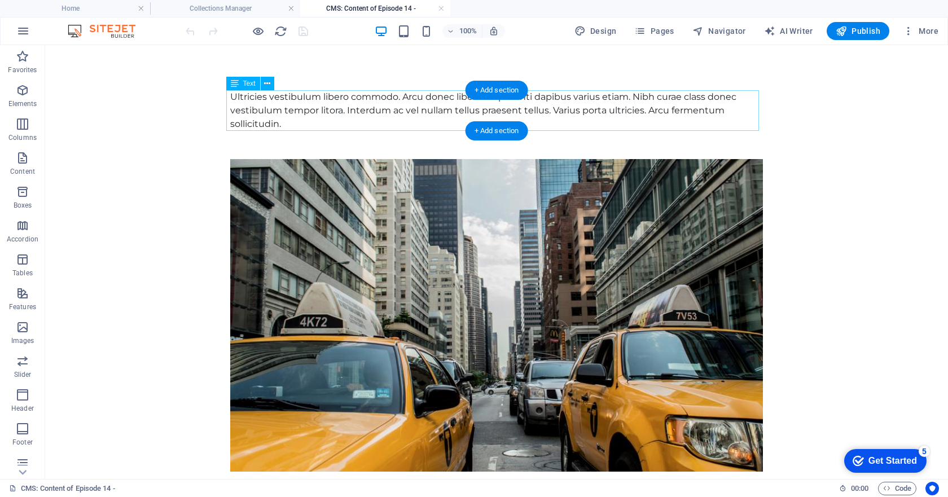
click at [393, 112] on div "Ultricies vestibulum libero commodo. Arcu donec libero eu potenti dapibus variu…" at bounding box center [496, 110] width 533 height 41
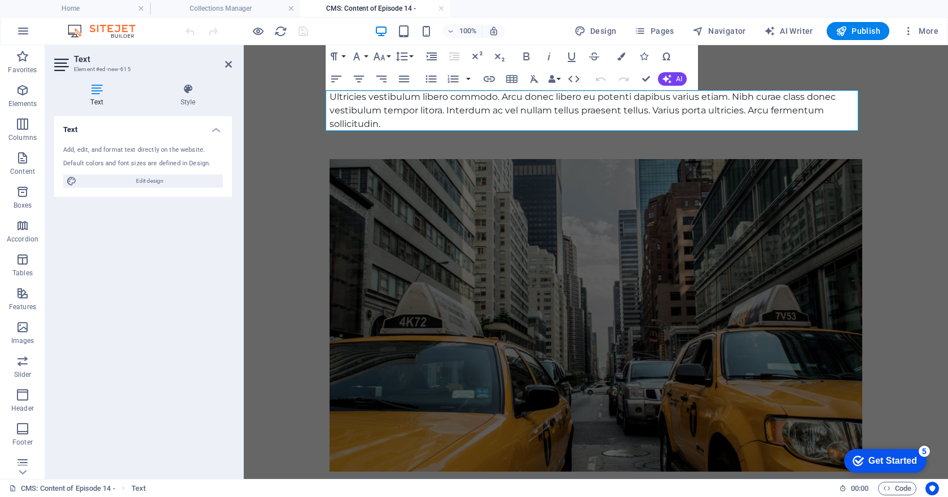
click at [598, 107] on div "Ultricies vestibulum libero commodo. Arcu donec libero eu potenti dapibus variu…" at bounding box center [596, 110] width 533 height 41
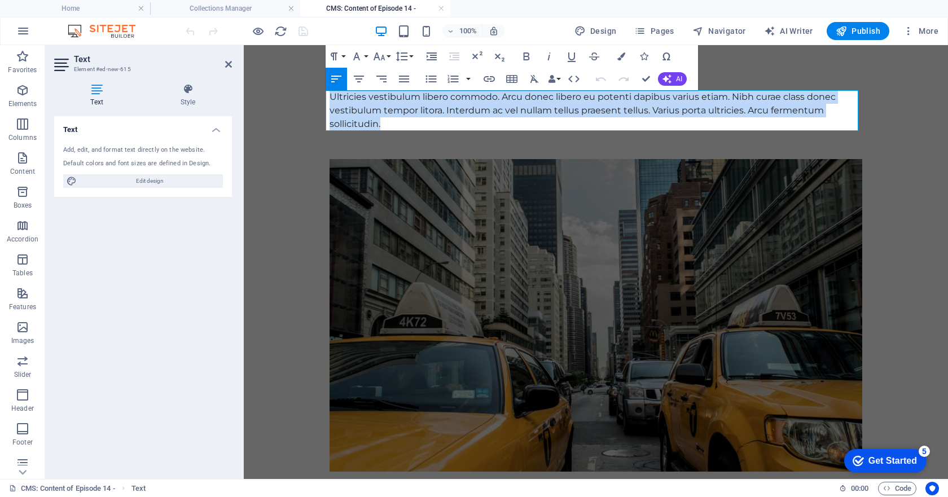
click at [598, 107] on div "Ultricies vestibulum libero commodo. Arcu donec libero eu potenti dapibus variu…" at bounding box center [596, 110] width 533 height 41
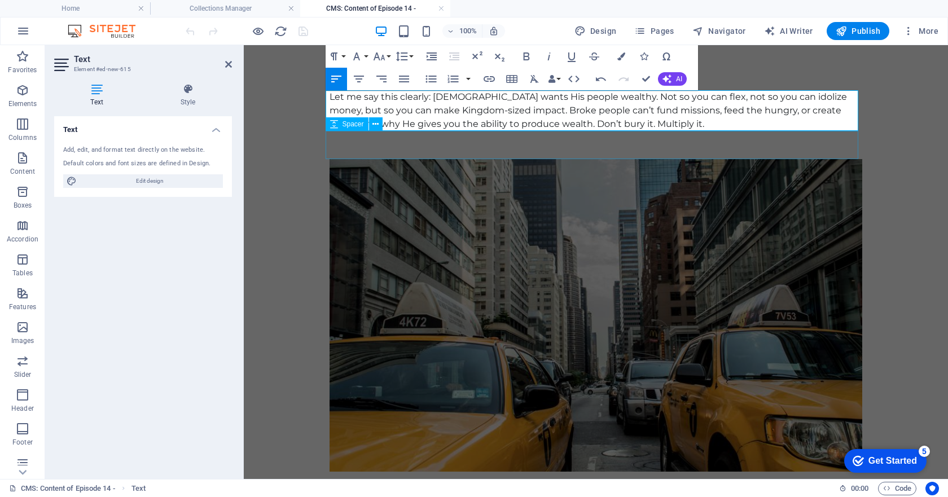
click at [744, 148] on div at bounding box center [596, 145] width 533 height 28
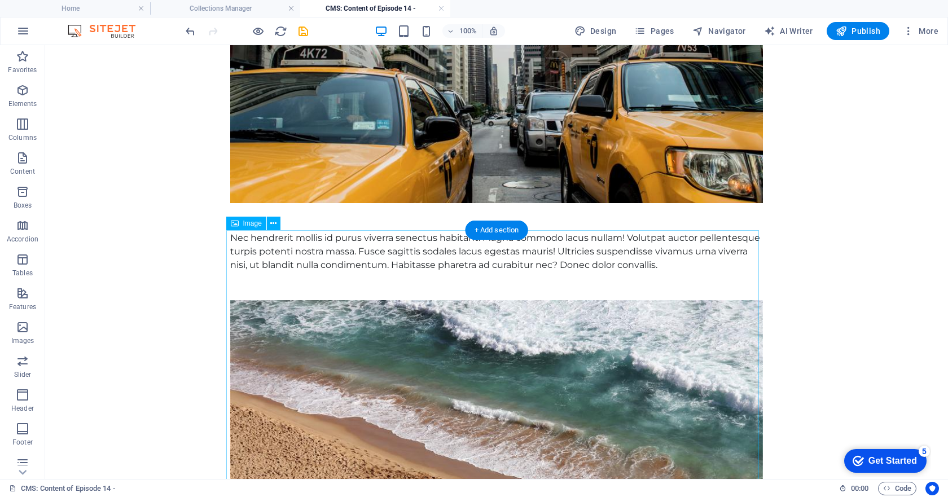
scroll to position [339, 0]
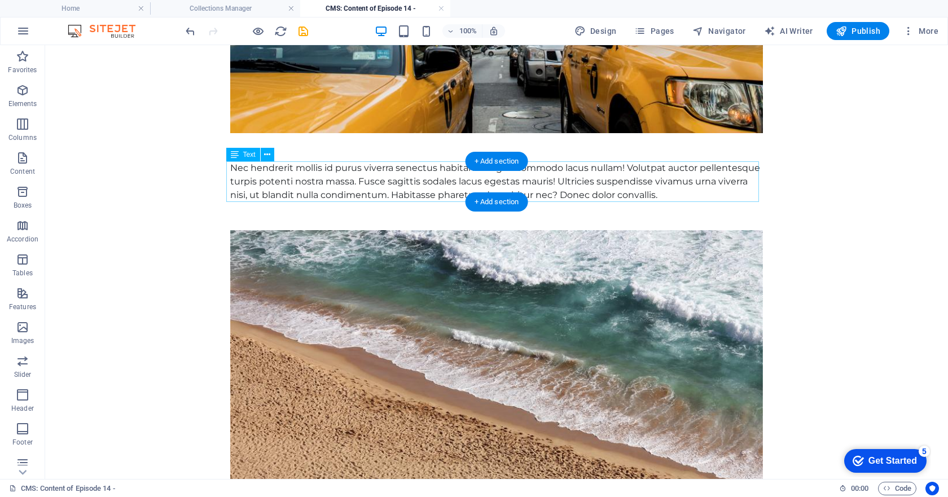
click at [549, 181] on div "Nec hendrerit mollis id purus viverra senectus habitant. Magna commodo lacus nu…" at bounding box center [496, 181] width 533 height 41
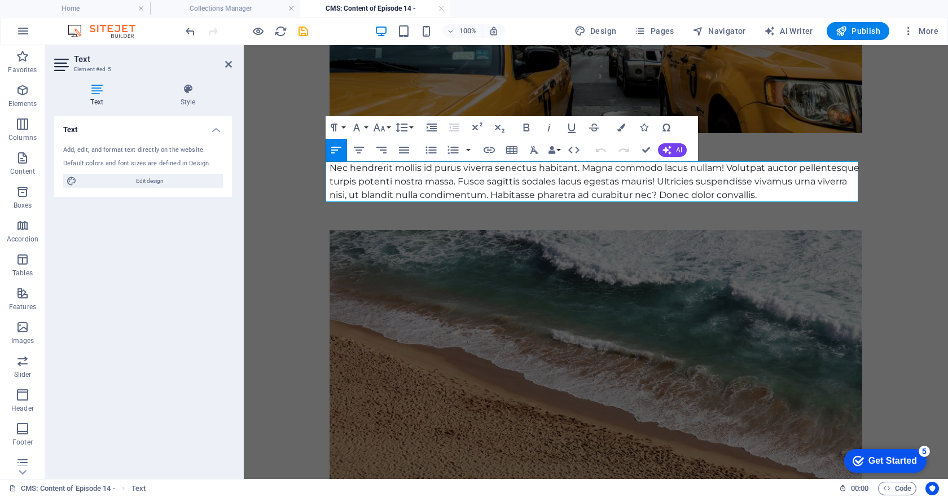
click at [549, 181] on div "Nec hendrerit mollis id purus viverra senectus habitant. Magna commodo lacus nu…" at bounding box center [596, 181] width 533 height 41
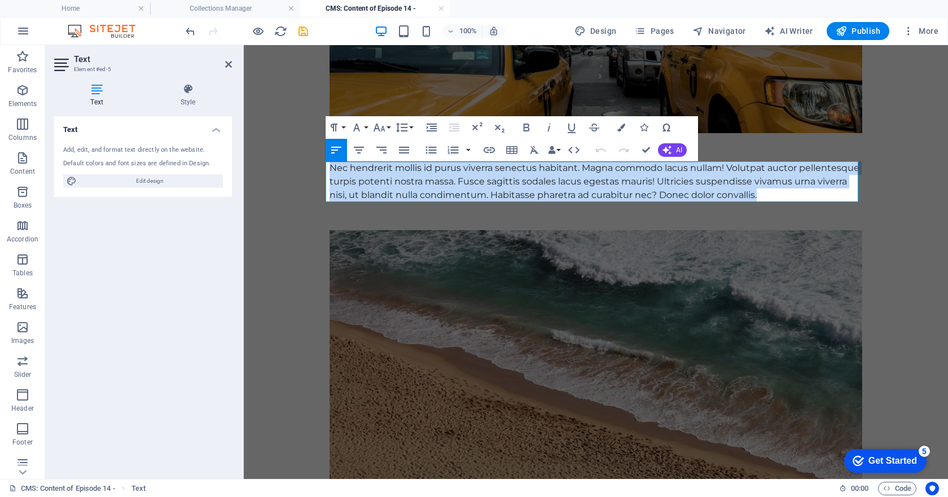
click at [549, 181] on div "Nec hendrerit mollis id purus viverra senectus habitant. Magna commodo lacus nu…" at bounding box center [596, 181] width 533 height 41
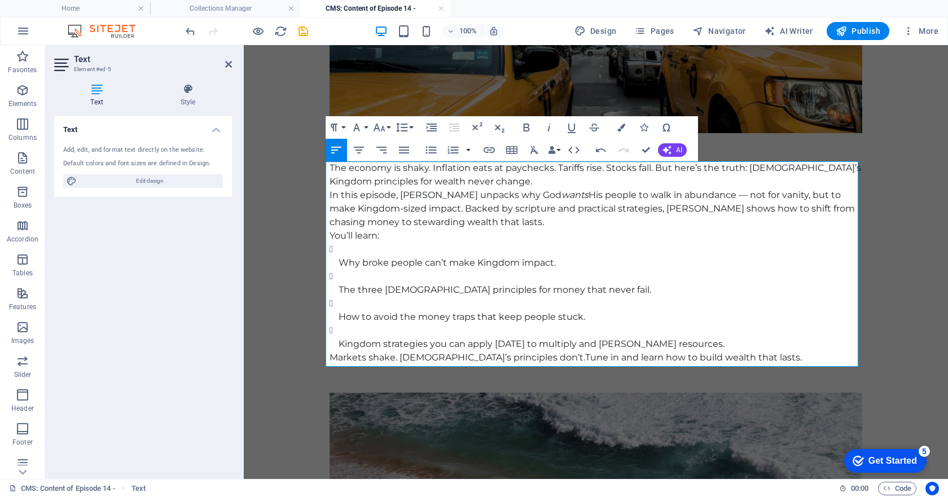
click at [389, 258] on p "Why broke people can’t make Kingdom impact." at bounding box center [601, 263] width 524 height 14
click at [430, 153] on icon "button" at bounding box center [431, 150] width 11 height 7
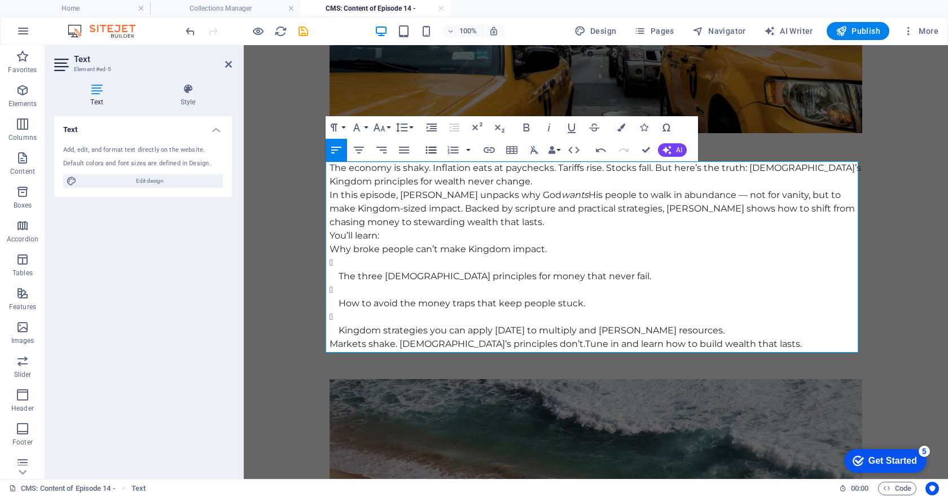
click at [430, 153] on icon "button" at bounding box center [431, 150] width 11 height 7
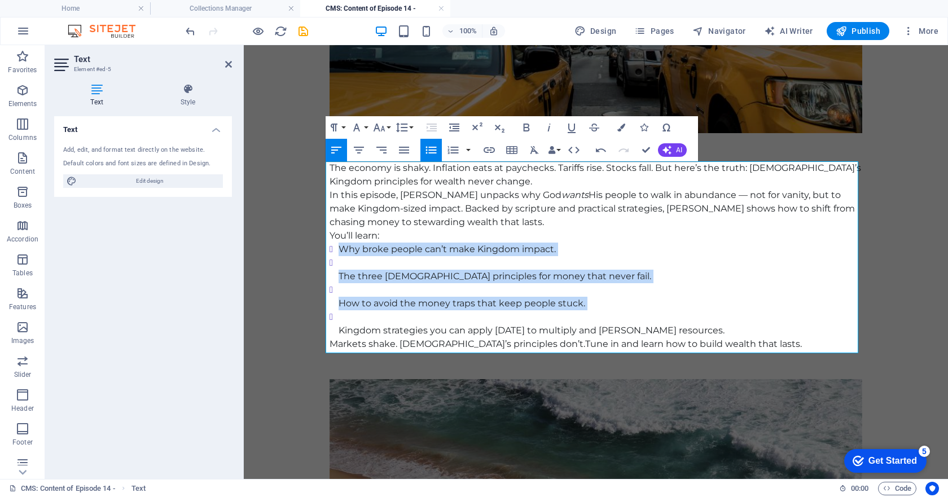
drag, startPoint x: 334, startPoint y: 250, endPoint x: 541, endPoint y: 314, distance: 216.7
click at [541, 314] on ul "Why broke people can’t make Kingdom impact. The three [DEMOGRAPHIC_DATA] princi…" at bounding box center [596, 290] width 533 height 95
click at [433, 152] on icon "button" at bounding box center [431, 150] width 14 height 14
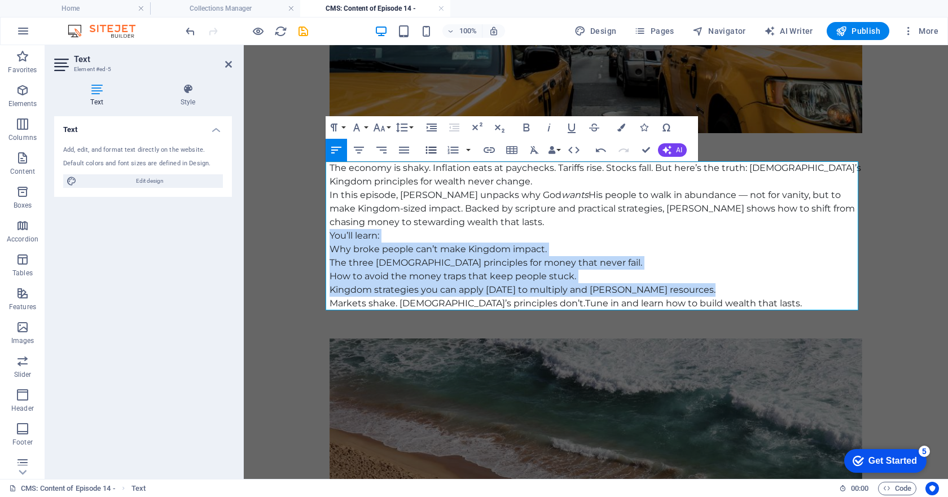
click at [433, 152] on icon "button" at bounding box center [431, 150] width 14 height 14
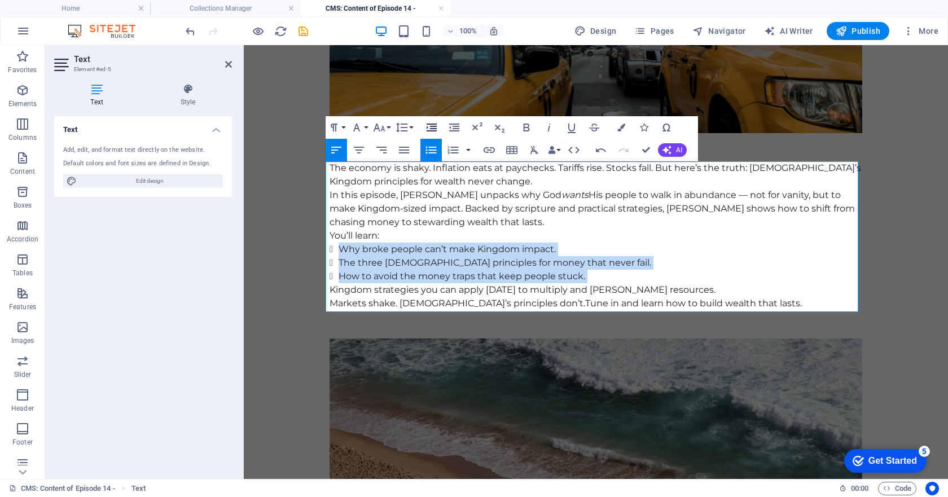
click at [431, 127] on icon "button" at bounding box center [432, 128] width 10 height 8
click at [790, 249] on li "Why broke people can’t make Kingdom impact." at bounding box center [610, 250] width 506 height 14
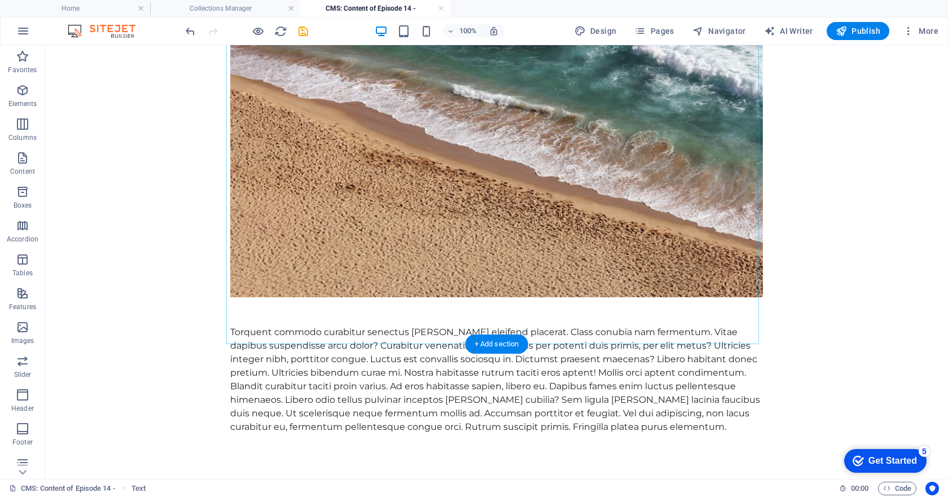
scroll to position [694, 0]
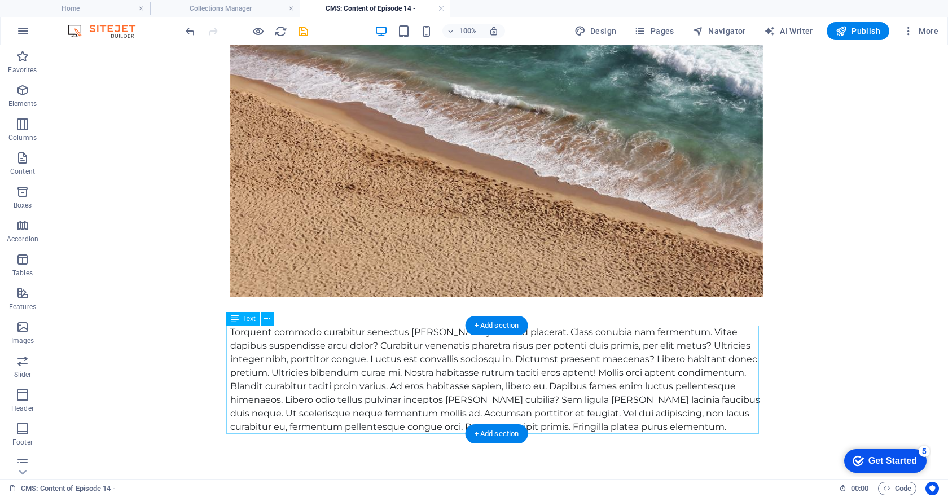
click at [376, 361] on div "Torquent commodo curabitur senectus [PERSON_NAME] eleifend placerat. Class conu…" at bounding box center [496, 380] width 533 height 108
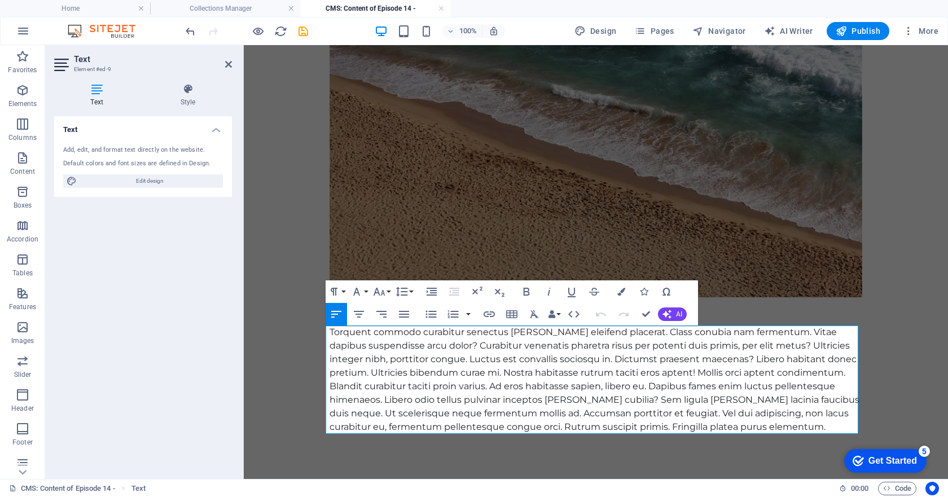
click at [386, 368] on div "Torquent commodo curabitur senectus [PERSON_NAME] eleifend placerat. Class conu…" at bounding box center [596, 380] width 533 height 108
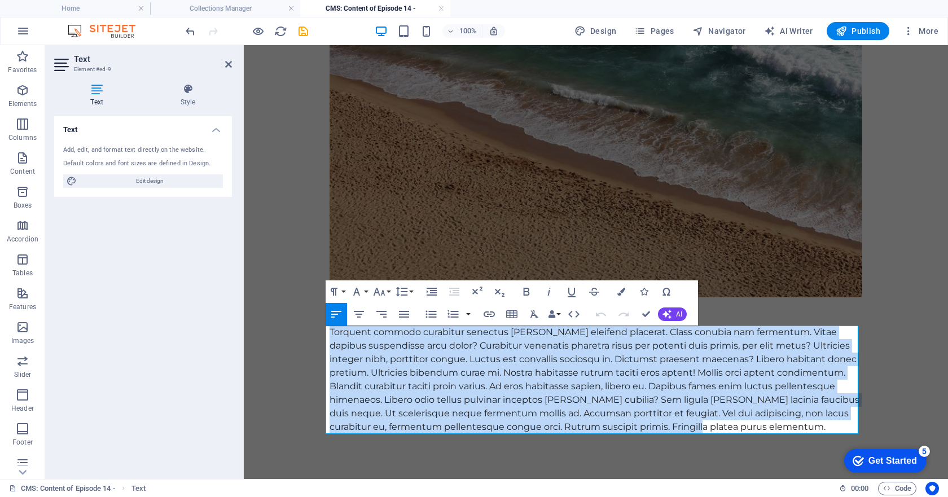
click at [386, 368] on div "Torquent commodo curabitur senectus [PERSON_NAME] eleifend placerat. Class conu…" at bounding box center [596, 380] width 533 height 108
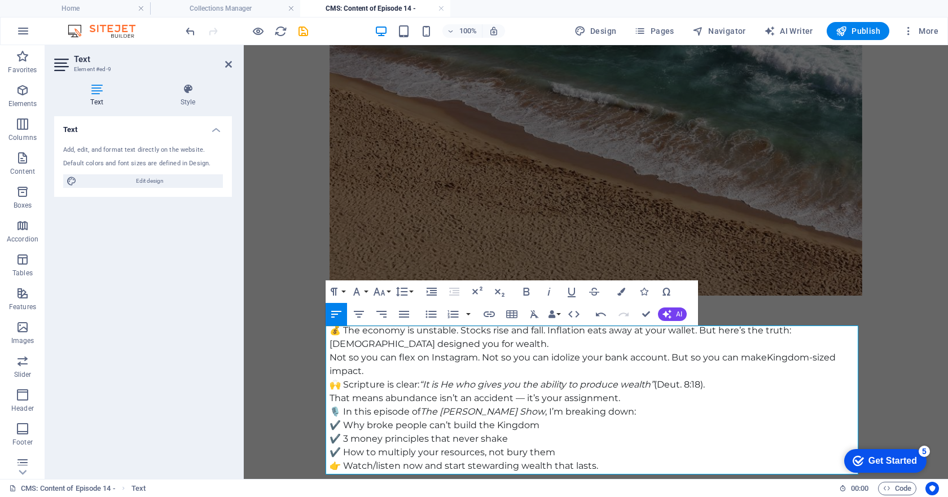
click at [490, 347] on p "💰 The economy is unstable. Stocks rise and fall. Inflation eats away at your wa…" at bounding box center [596, 351] width 533 height 54
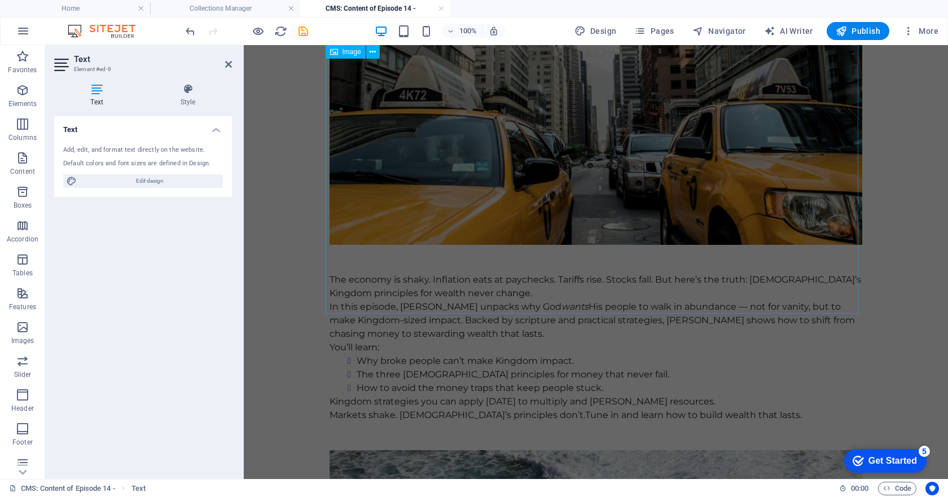
scroll to position [0, 0]
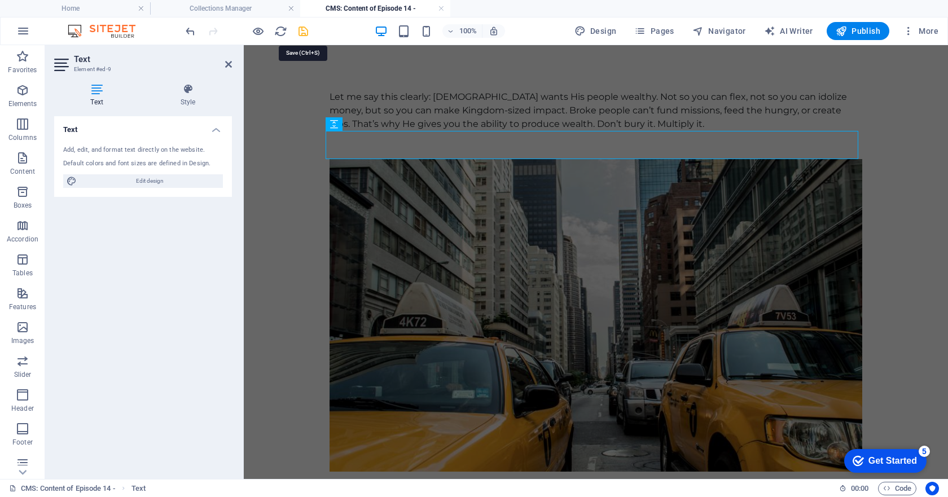
click at [304, 27] on icon "save" at bounding box center [303, 31] width 13 height 13
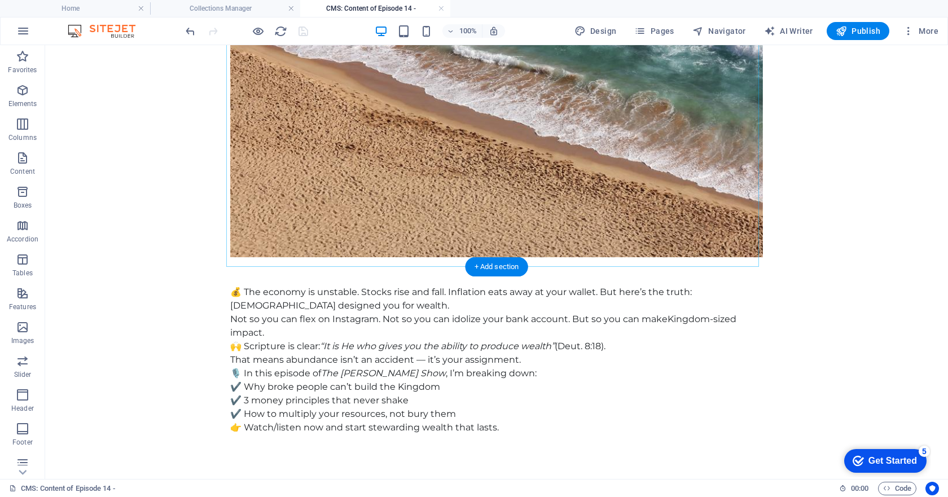
scroll to position [734, 0]
click at [857, 29] on span "Publish" at bounding box center [858, 30] width 45 height 11
